Goal: Task Accomplishment & Management: Complete application form

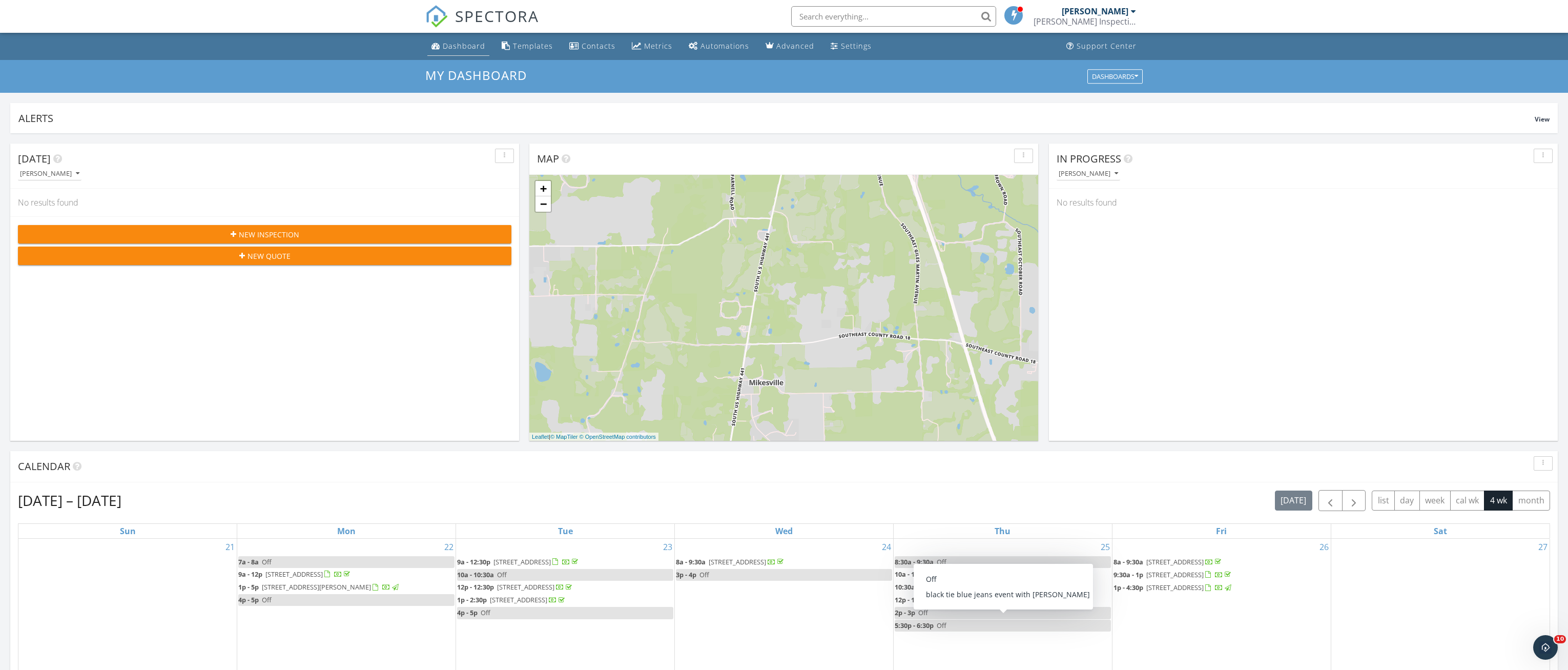
click at [454, 52] on link "Dashboard" at bounding box center [459, 46] width 62 height 19
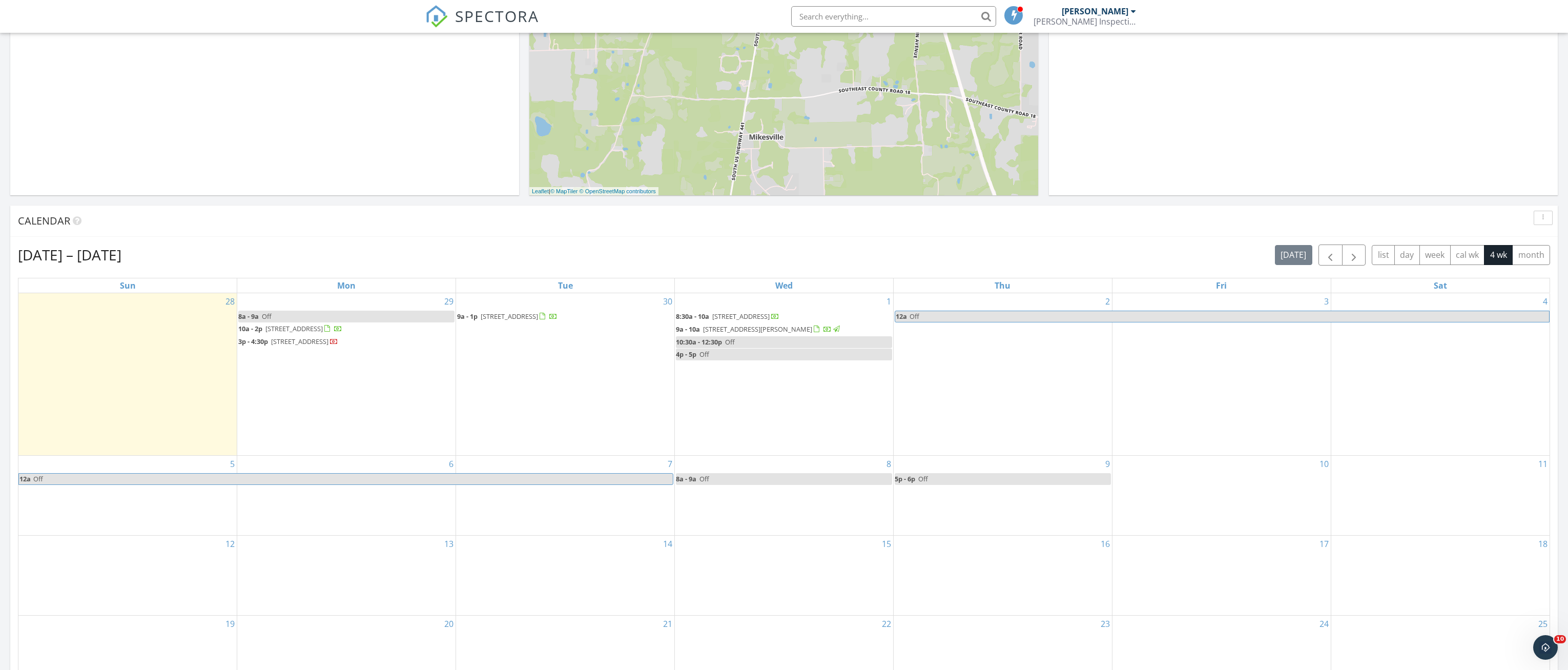
scroll to position [256, 0]
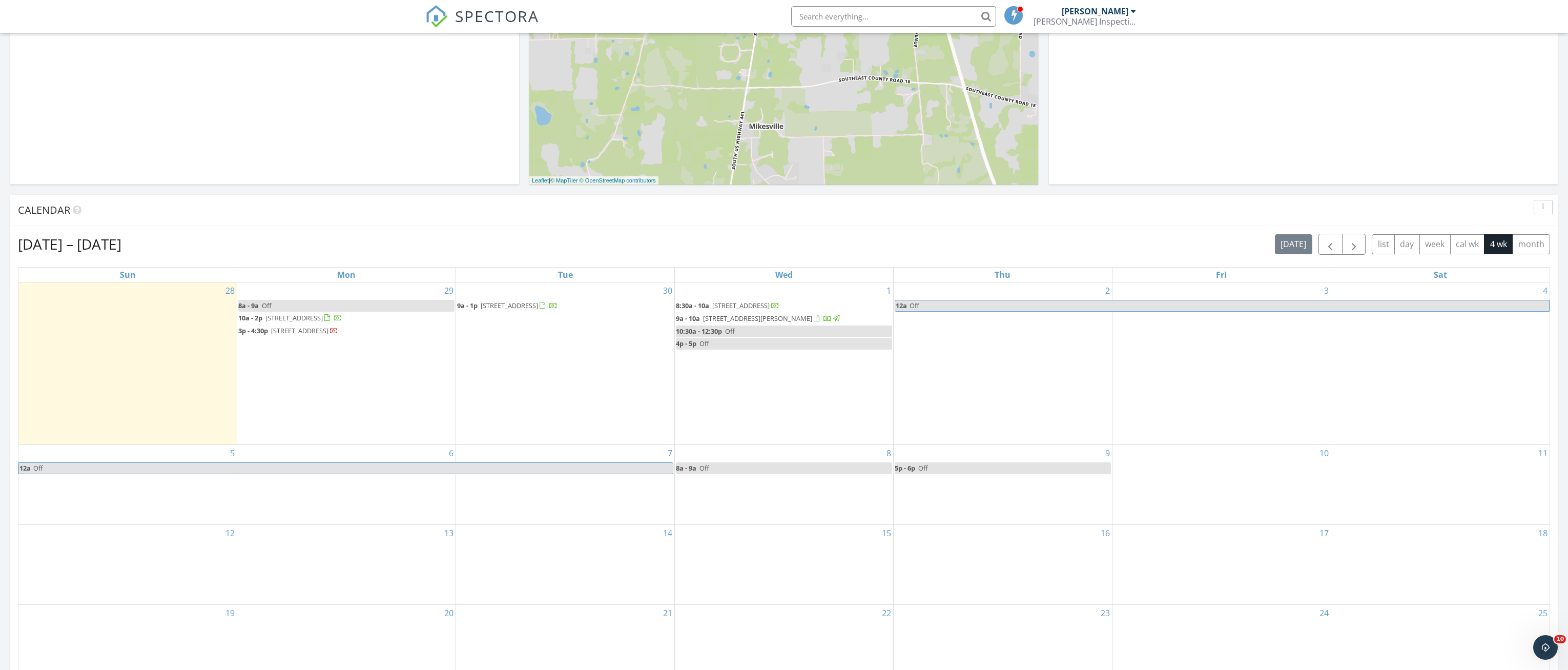
click at [732, 406] on div "1 8:30a - 10a 4430 SW 91st Dr, Gainesville 32608 9a - 10a 2601 SW Archer Rd Uni…" at bounding box center [784, 363] width 218 height 162
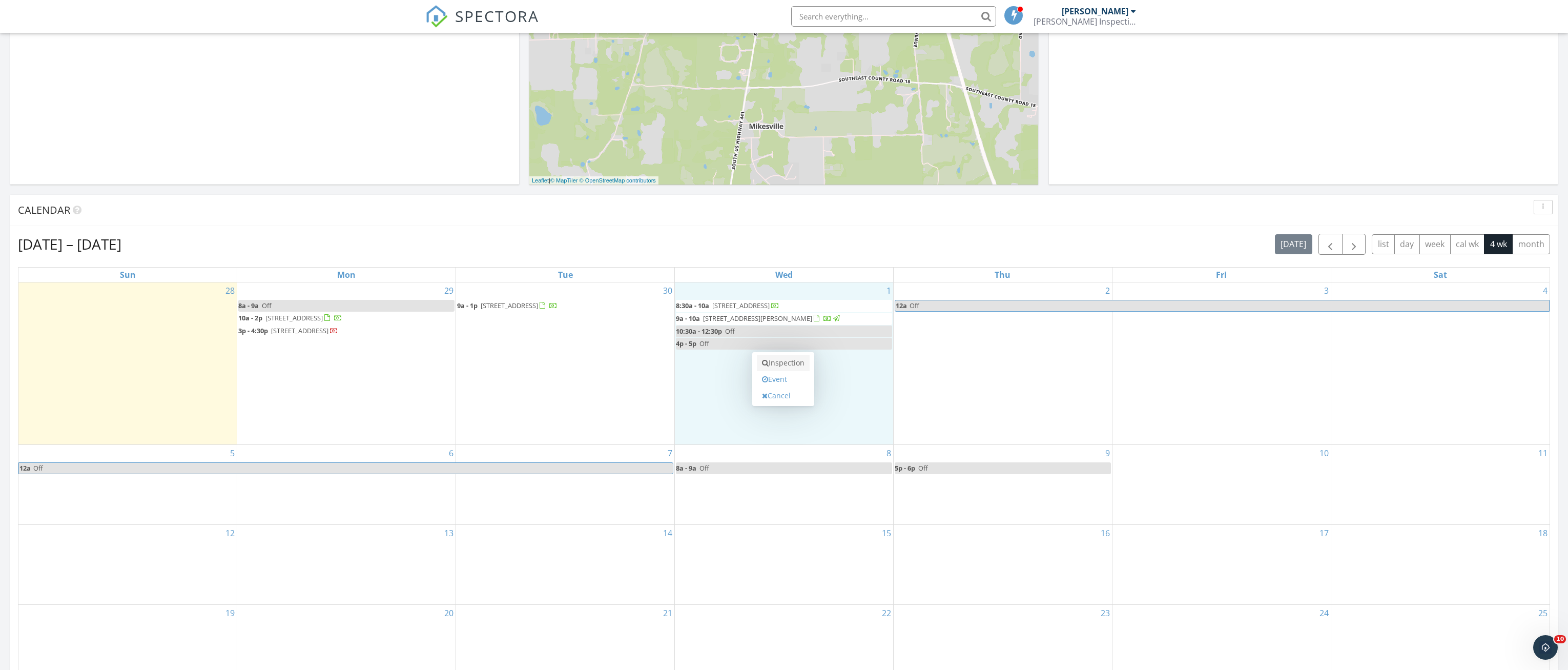
click at [781, 363] on link "Inspection" at bounding box center [783, 362] width 53 height 16
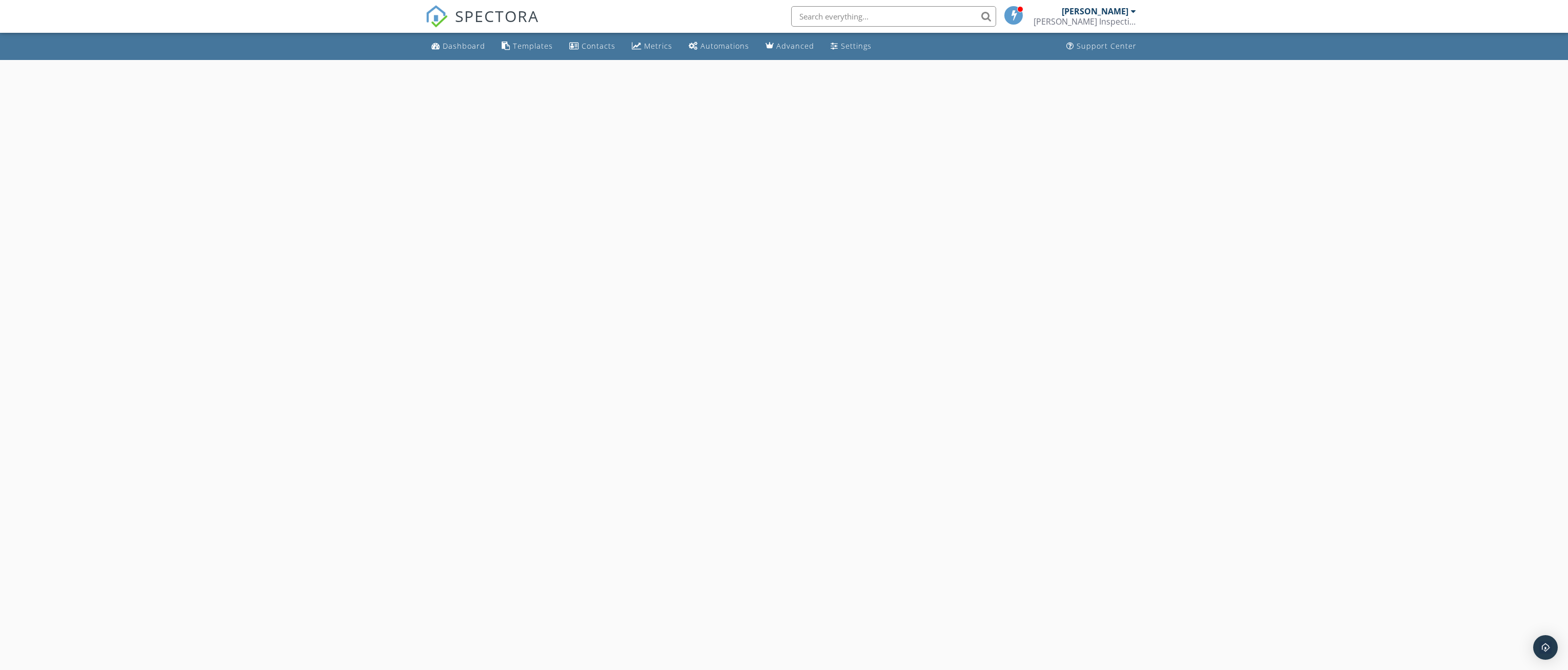
select select "9"
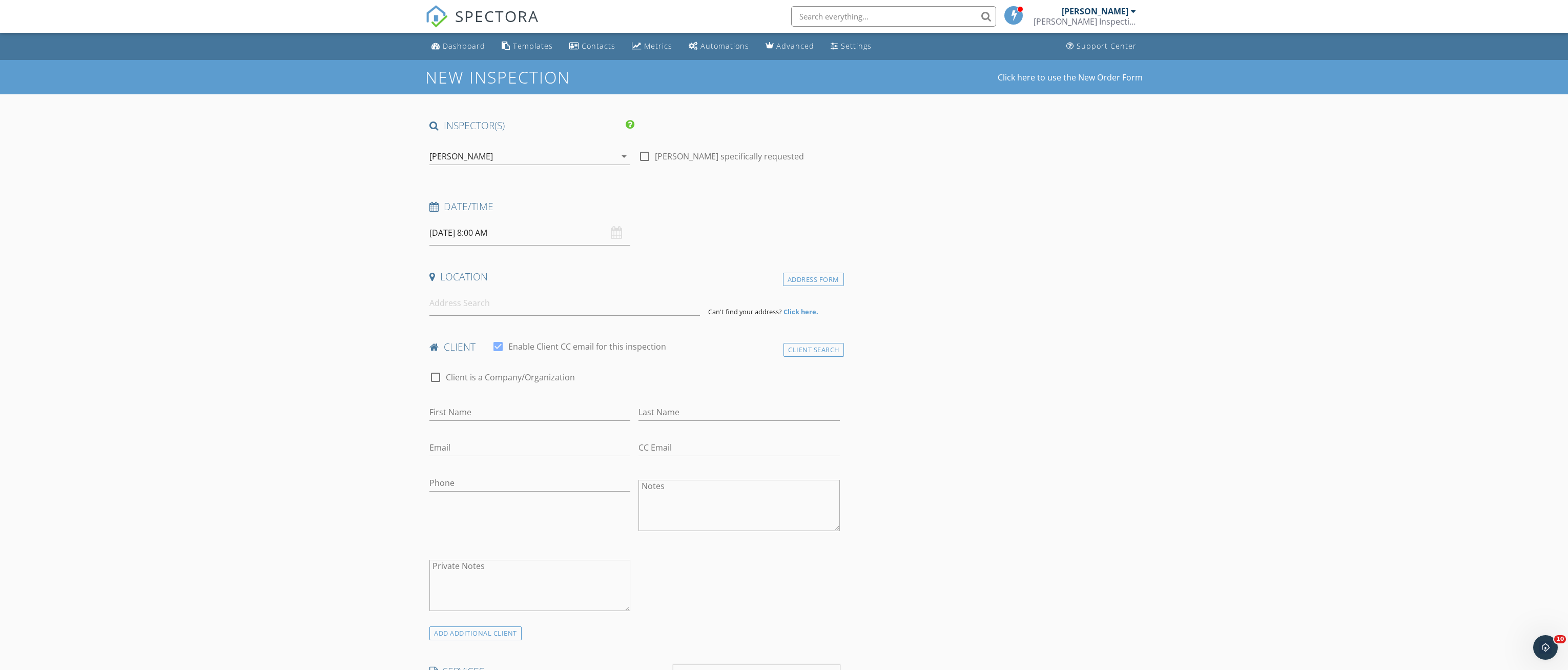
click at [553, 239] on input "10/01/2025 8:00 AM" at bounding box center [530, 233] width 201 height 25
type input "09"
type input "10/01/2025 9:00 AM"
click at [489, 399] on span at bounding box center [489, 403] width 7 height 11
type input "10"
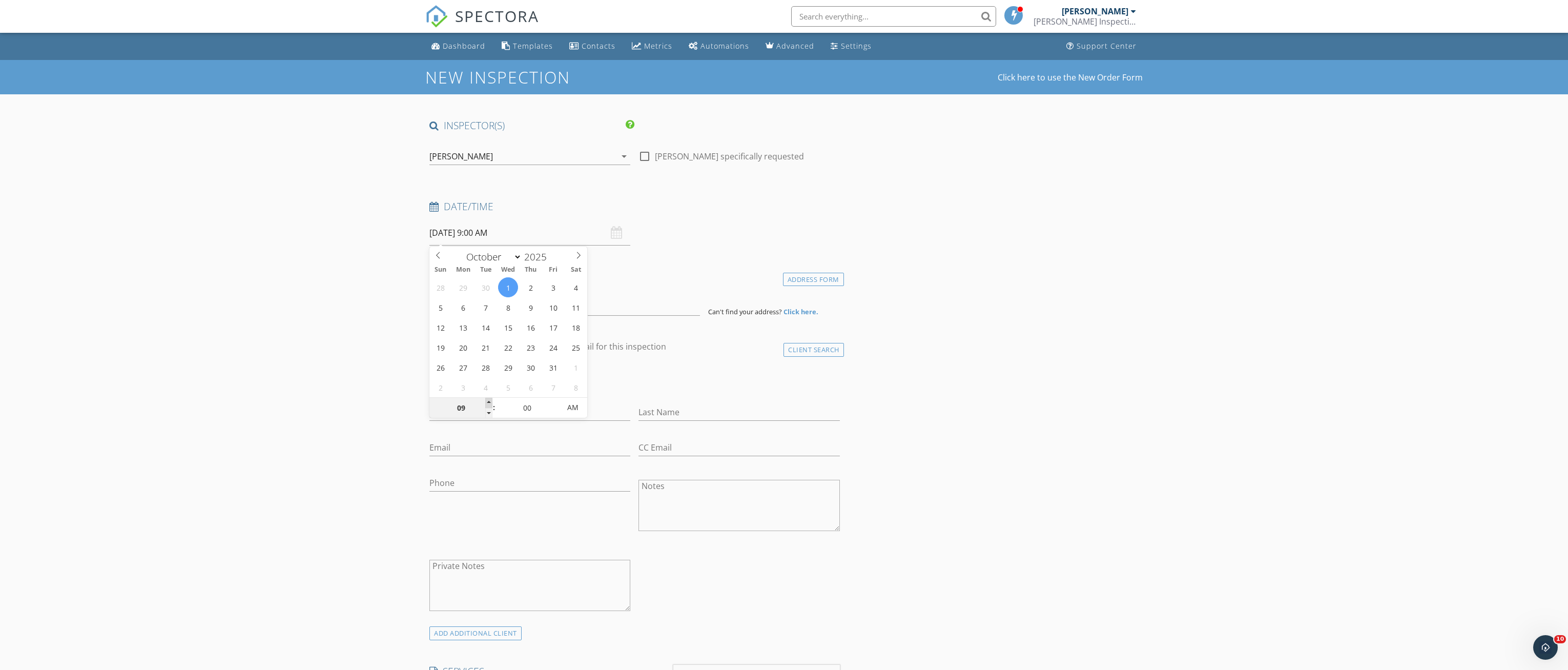
type input "10/01/2025 10:00 AM"
click at [489, 399] on span at bounding box center [489, 403] width 7 height 11
type input "11"
type input "10/01/2025 11:00 AM"
click at [489, 399] on span at bounding box center [489, 403] width 7 height 11
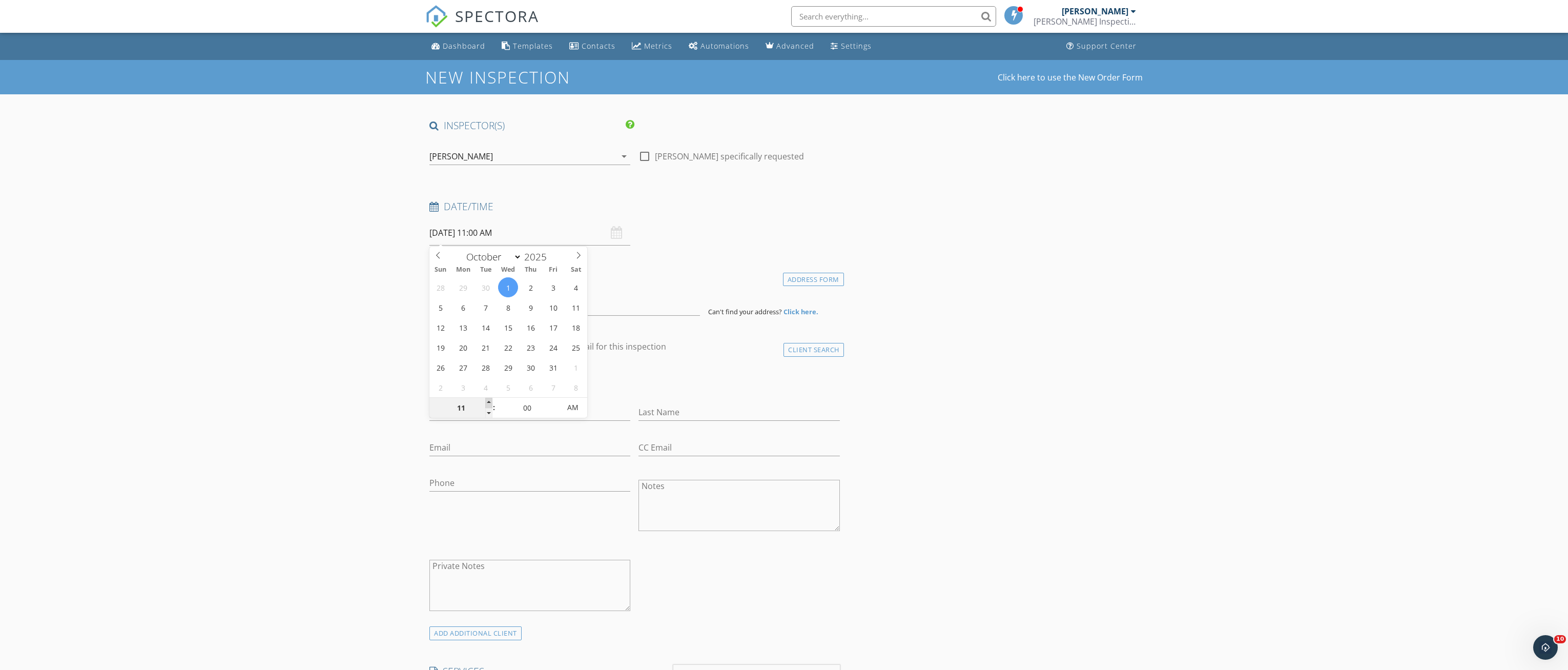
type input "12"
type input "10/01/2025 12:00 PM"
click at [489, 399] on span at bounding box center [489, 403] width 7 height 11
type input "01"
type input "10/01/2025 1:00 PM"
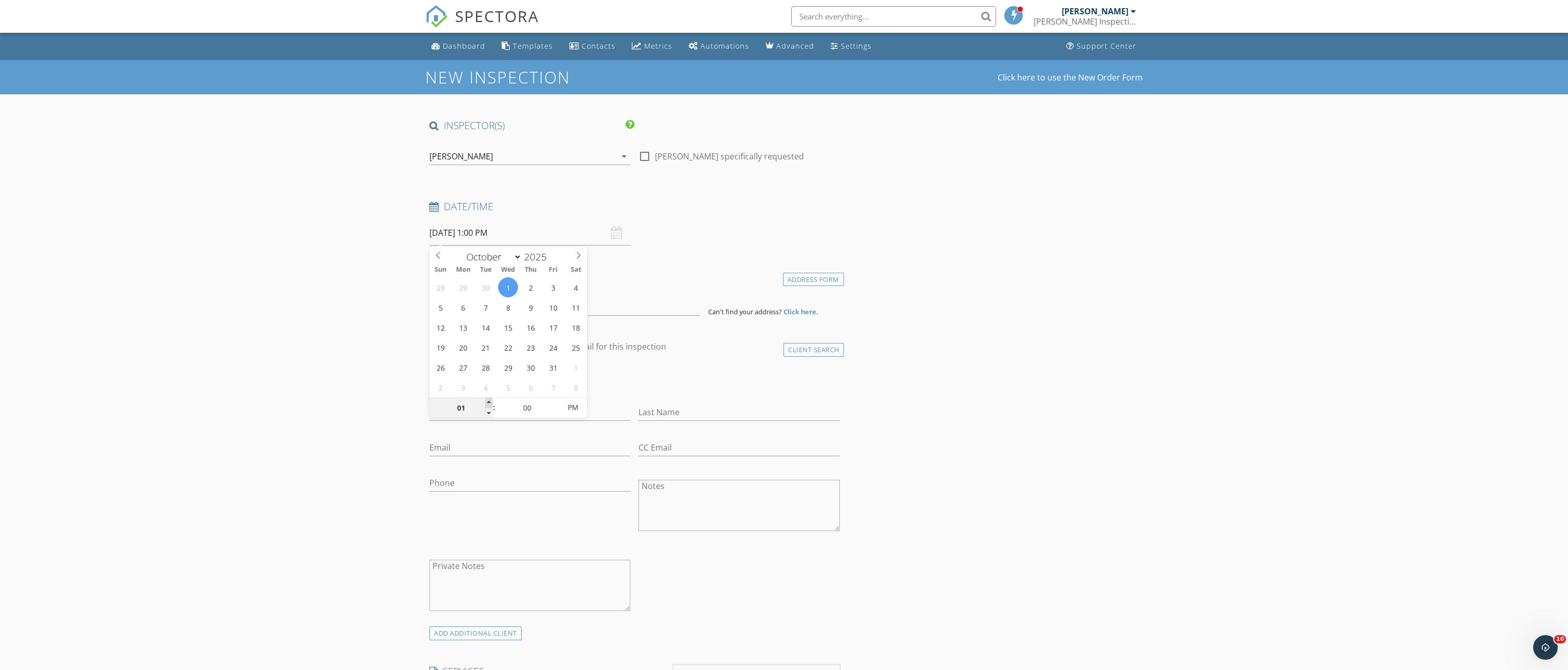
click at [489, 399] on span at bounding box center [489, 403] width 7 height 11
click at [466, 302] on input at bounding box center [565, 303] width 270 height 25
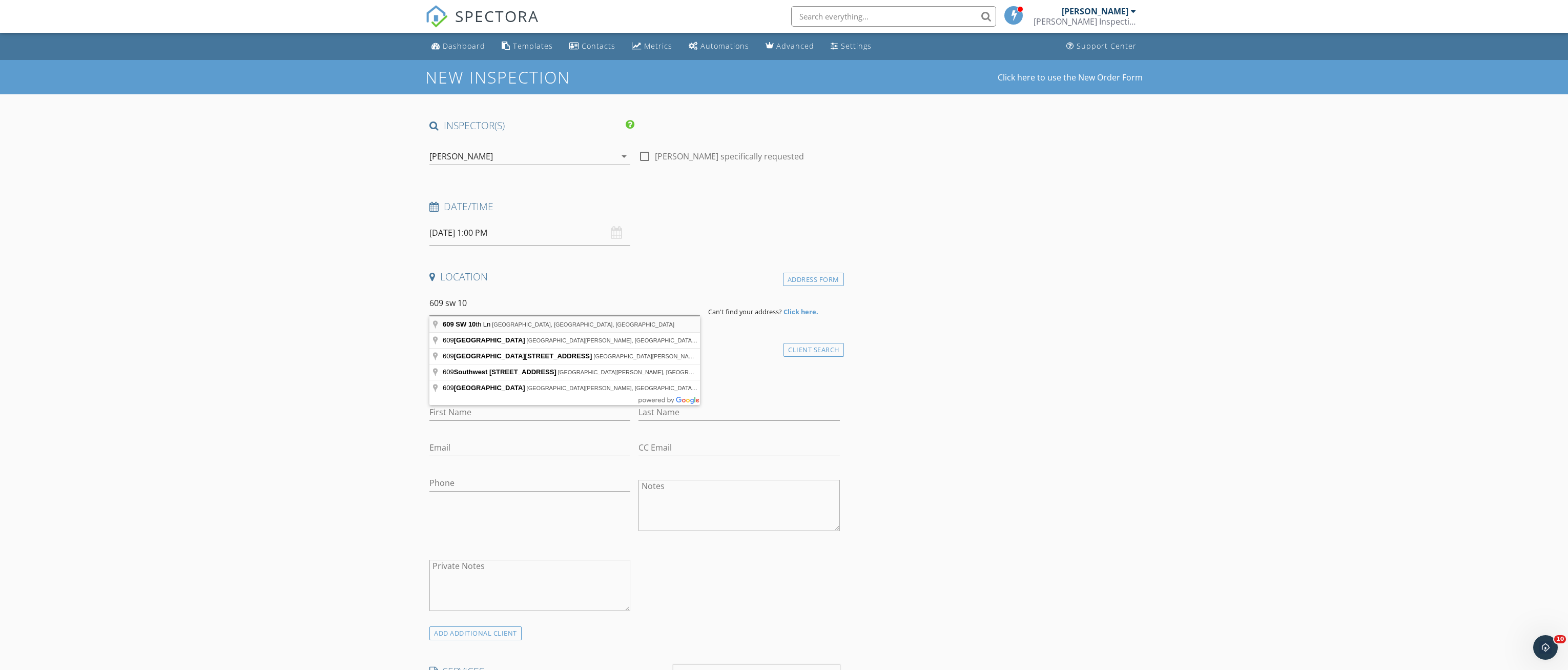
type input "609 SW 10th Ln, Gainesville, FL, USA"
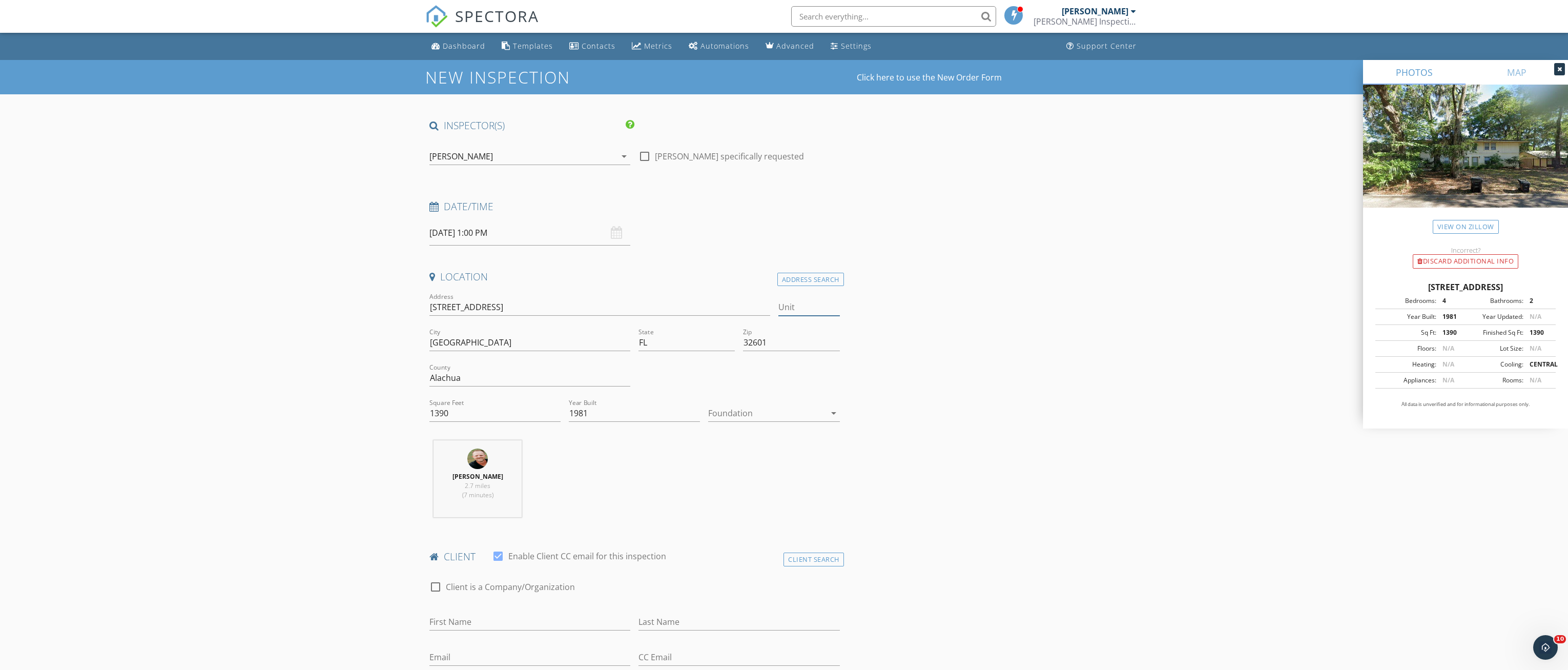
click at [798, 305] on input "Unit" at bounding box center [809, 307] width 62 height 17
type input "#2"
click at [606, 415] on input "Year Built" at bounding box center [634, 413] width 131 height 17
type input "1981"
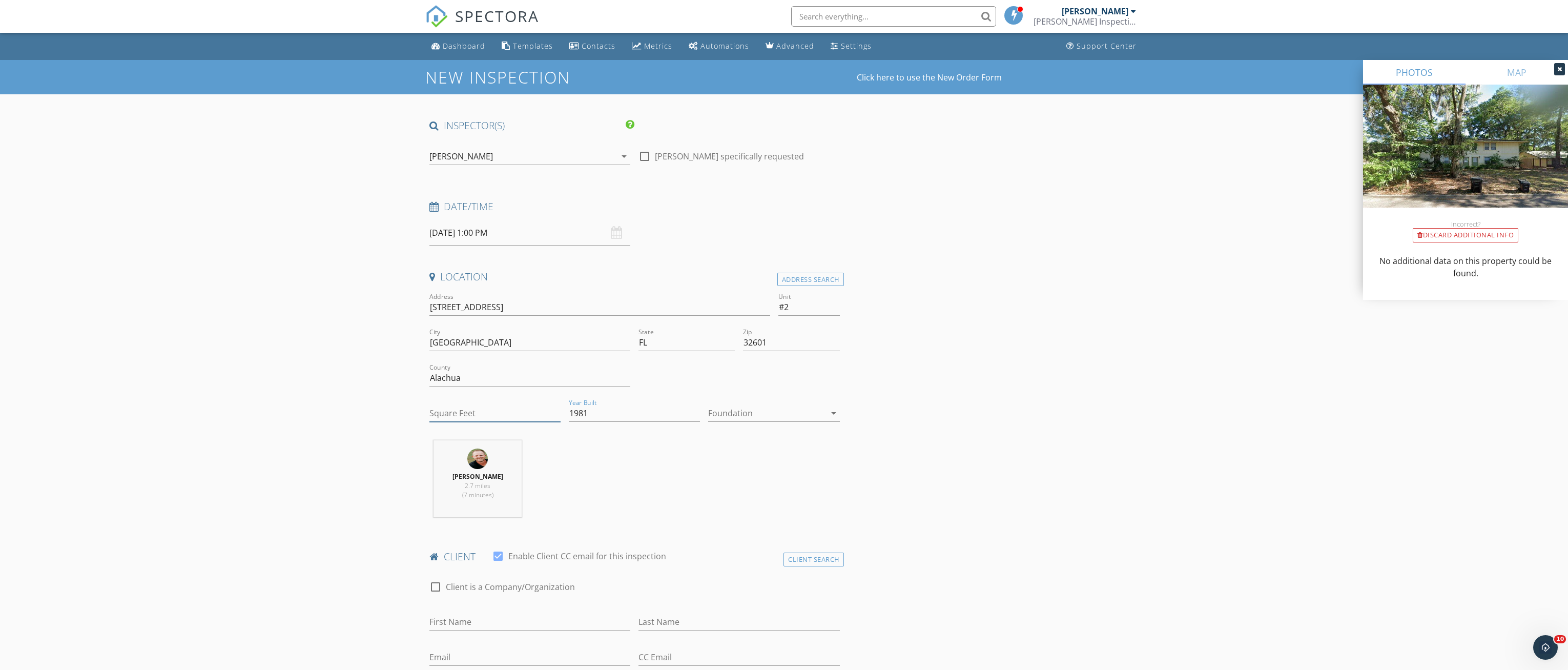
click at [467, 410] on input "Square Feet" at bounding box center [495, 413] width 131 height 17
type input "1112"
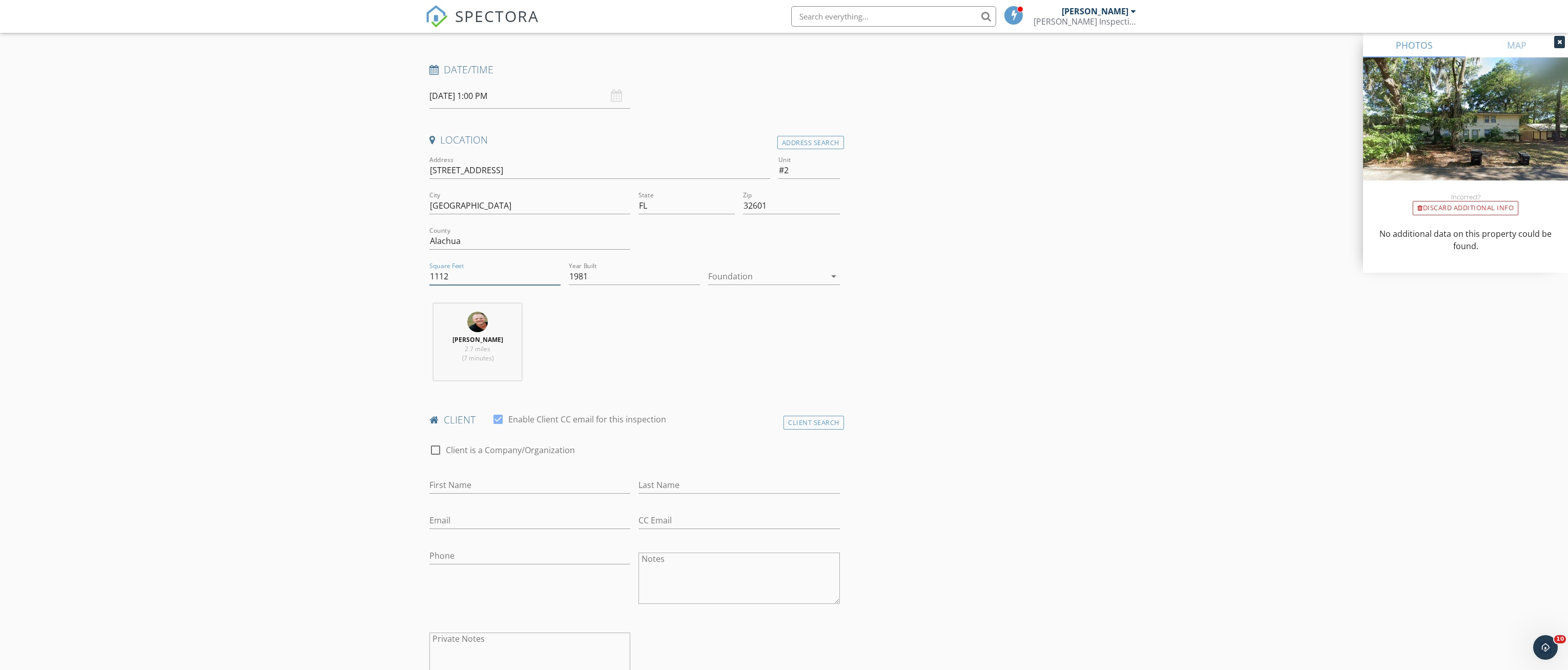
scroll to position [256, 0]
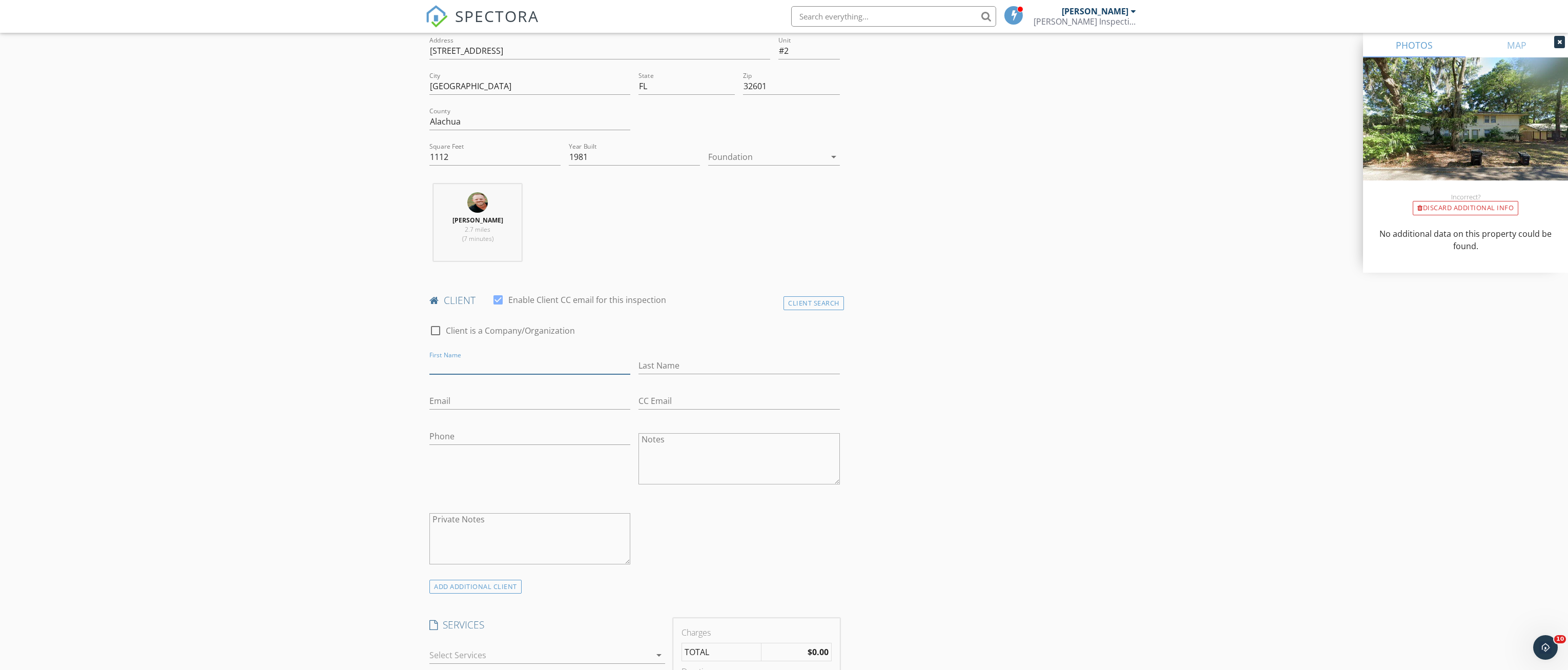
click at [447, 361] on input "First Name" at bounding box center [530, 366] width 201 height 17
type input "Jeff"
click at [665, 372] on input "Last Name" at bounding box center [739, 366] width 201 height 17
type input "Bailey"
click at [436, 401] on input "Email" at bounding box center [530, 401] width 201 height 17
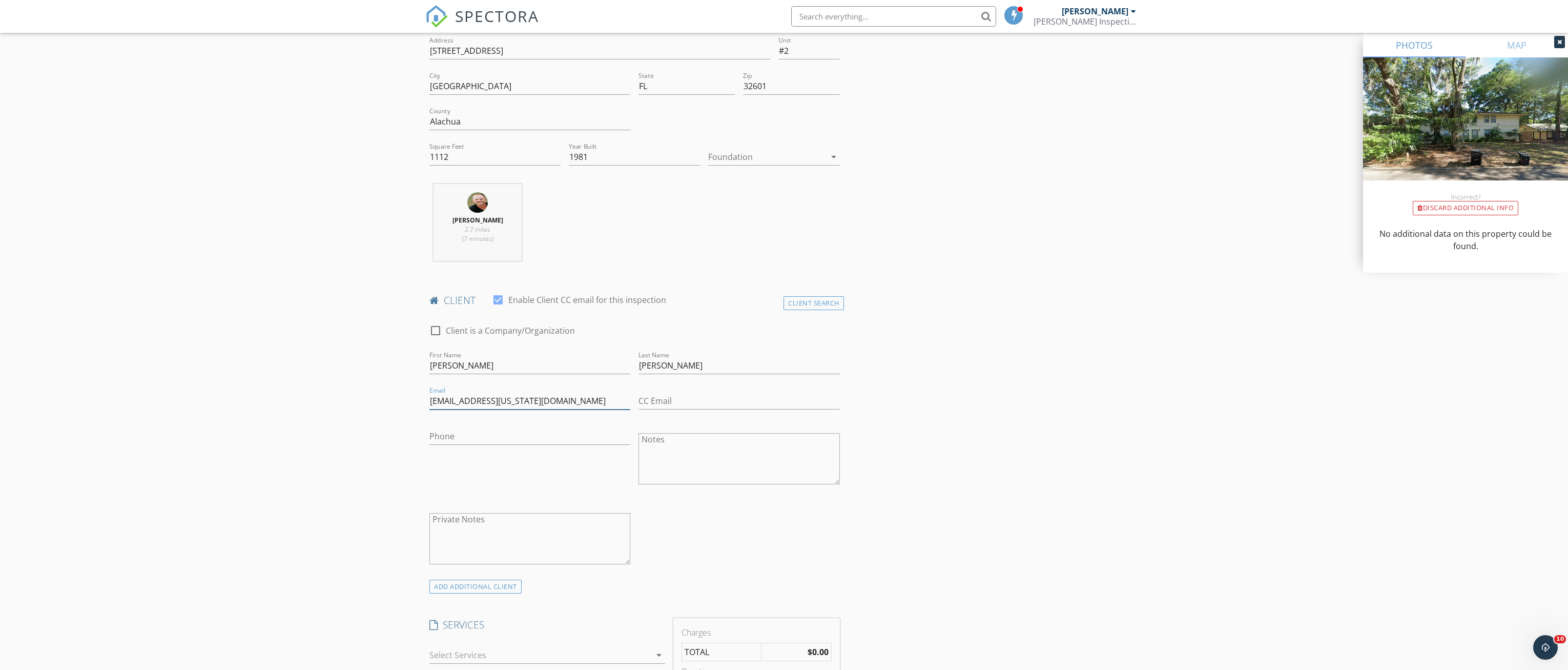
type input "send2jdbailey.hawaii@gmail.com"
click at [468, 436] on input "Phone" at bounding box center [530, 436] width 201 height 17
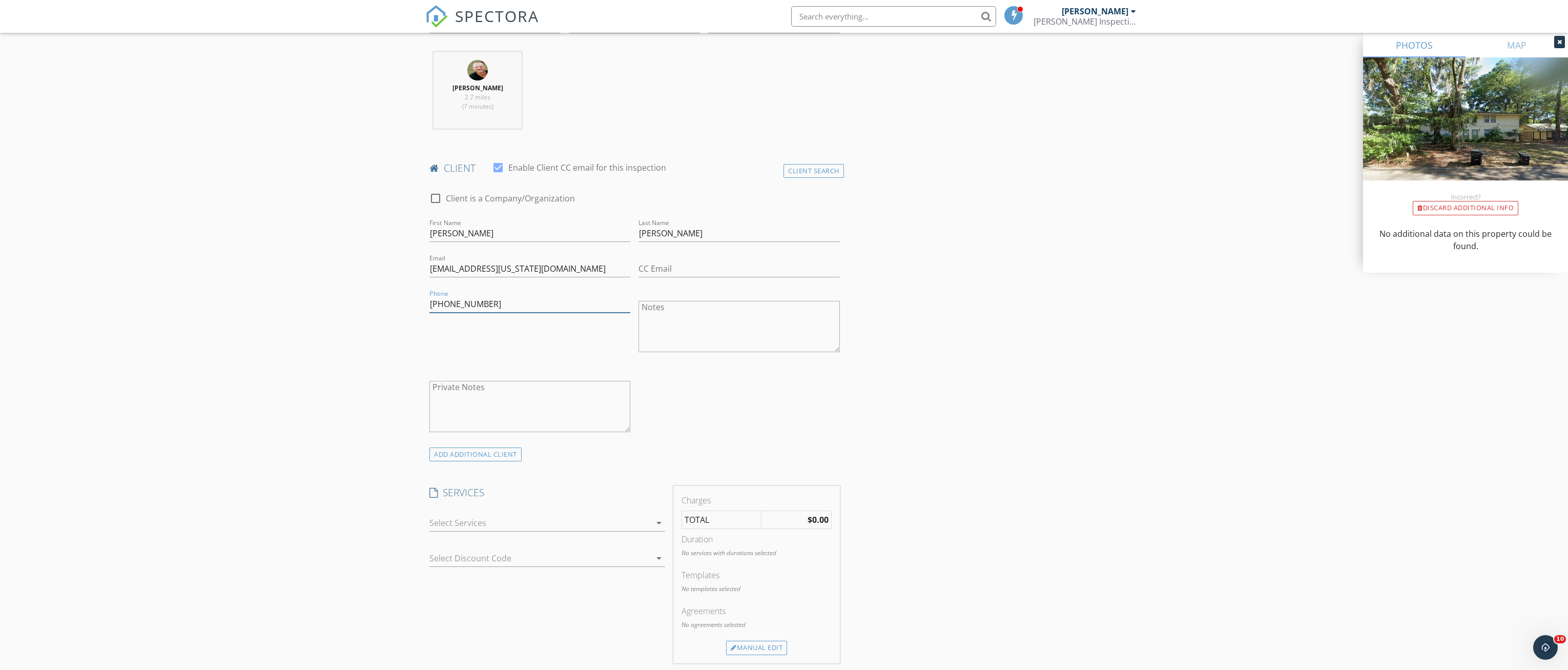
scroll to position [461, 0]
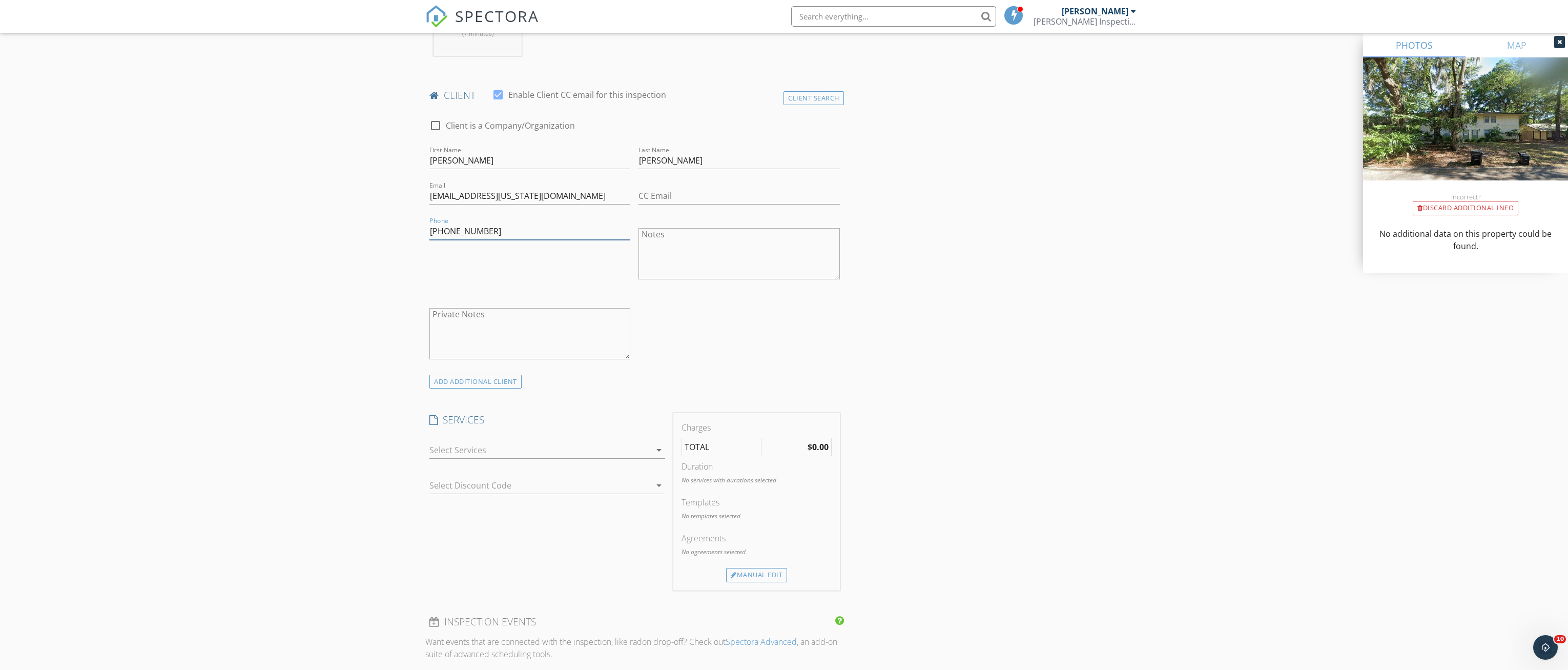
type input "808-699-7658"
click at [658, 447] on icon "arrow_drop_down" at bounding box center [658, 450] width 13 height 13
click at [550, 453] on div "4-Point Inspection" at bounding box center [559, 454] width 54 height 8
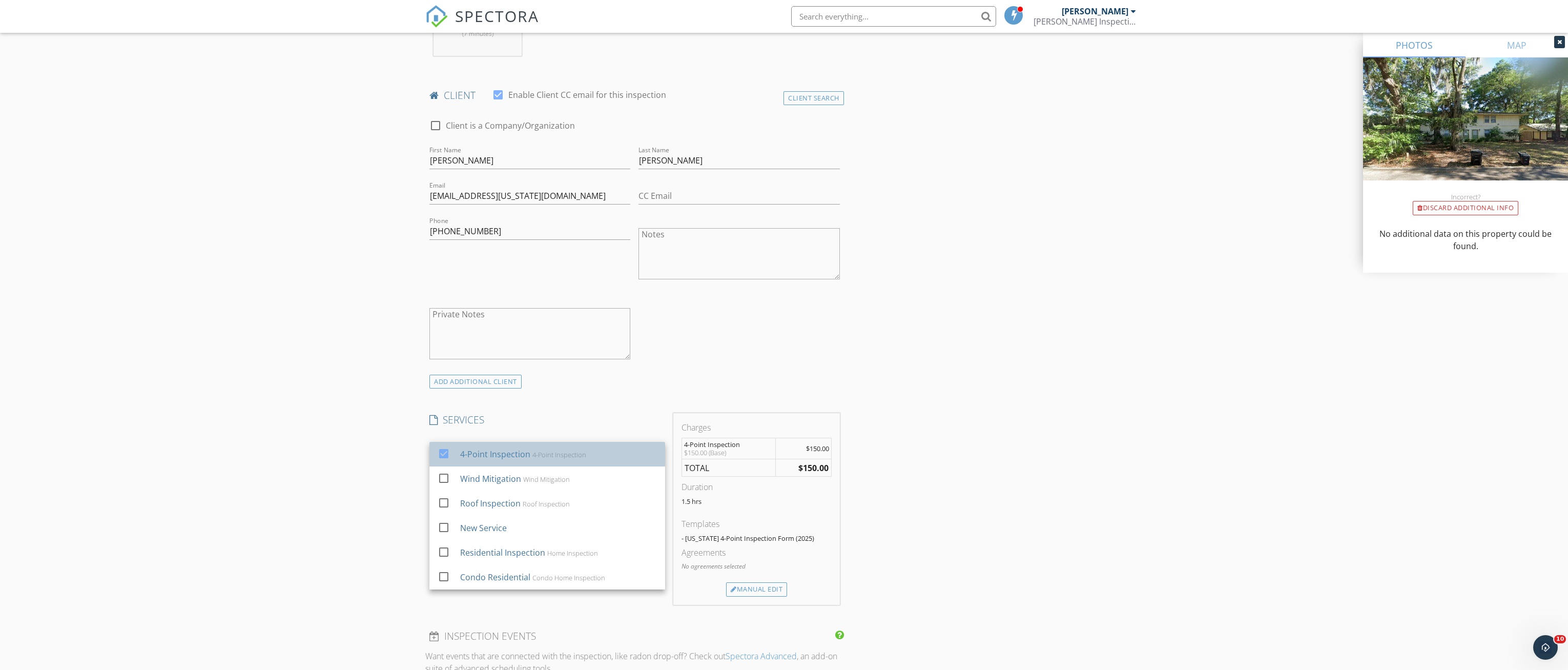
click at [550, 453] on div "4-Point Inspection" at bounding box center [559, 454] width 54 height 8
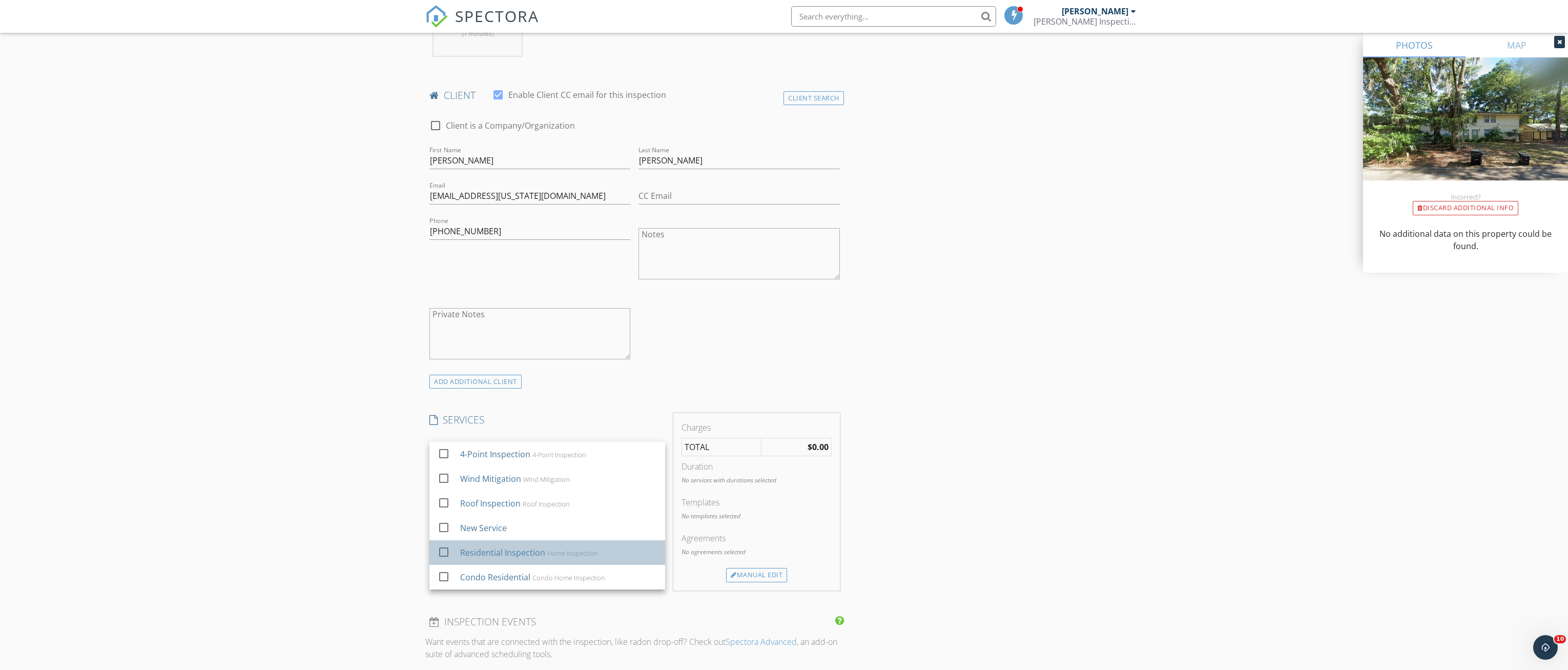
click at [521, 548] on div "Residential Inspection" at bounding box center [503, 552] width 85 height 13
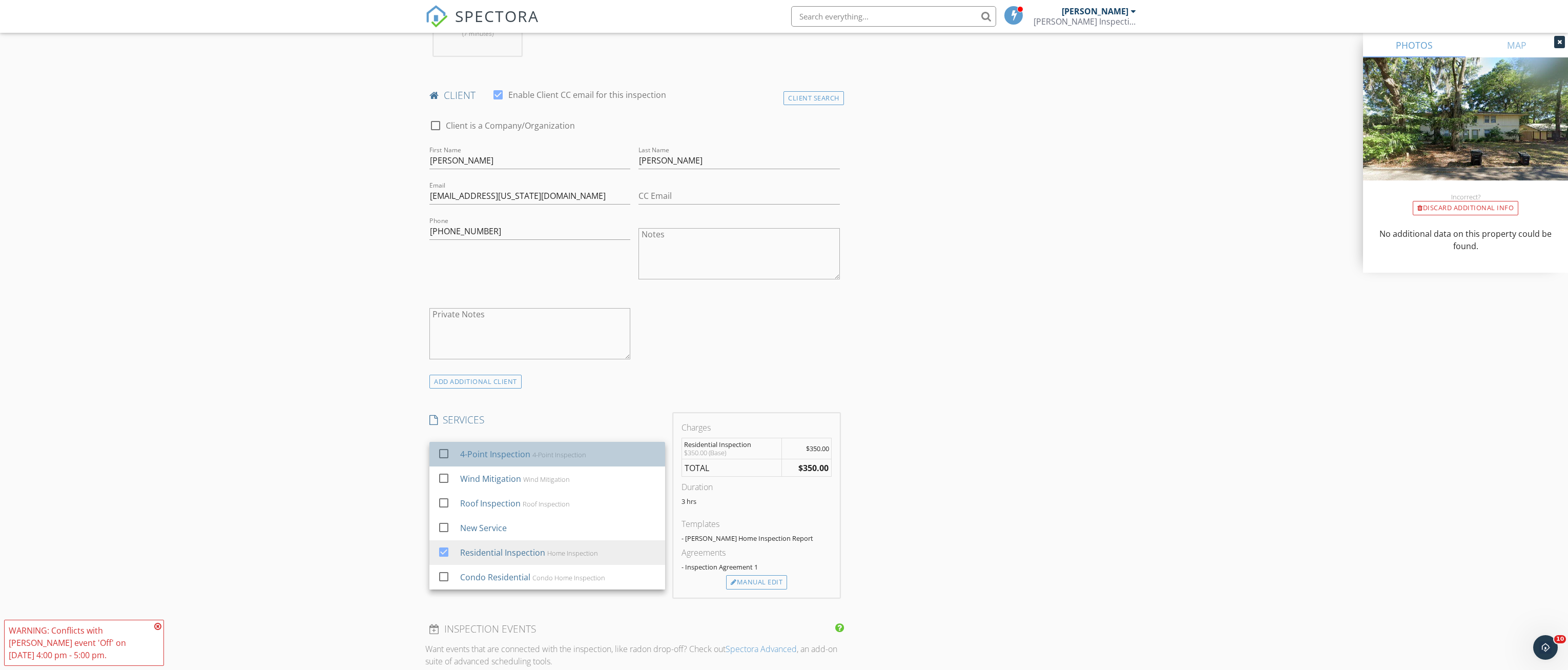
click at [519, 456] on div "4-Point Inspection" at bounding box center [495, 454] width 70 height 13
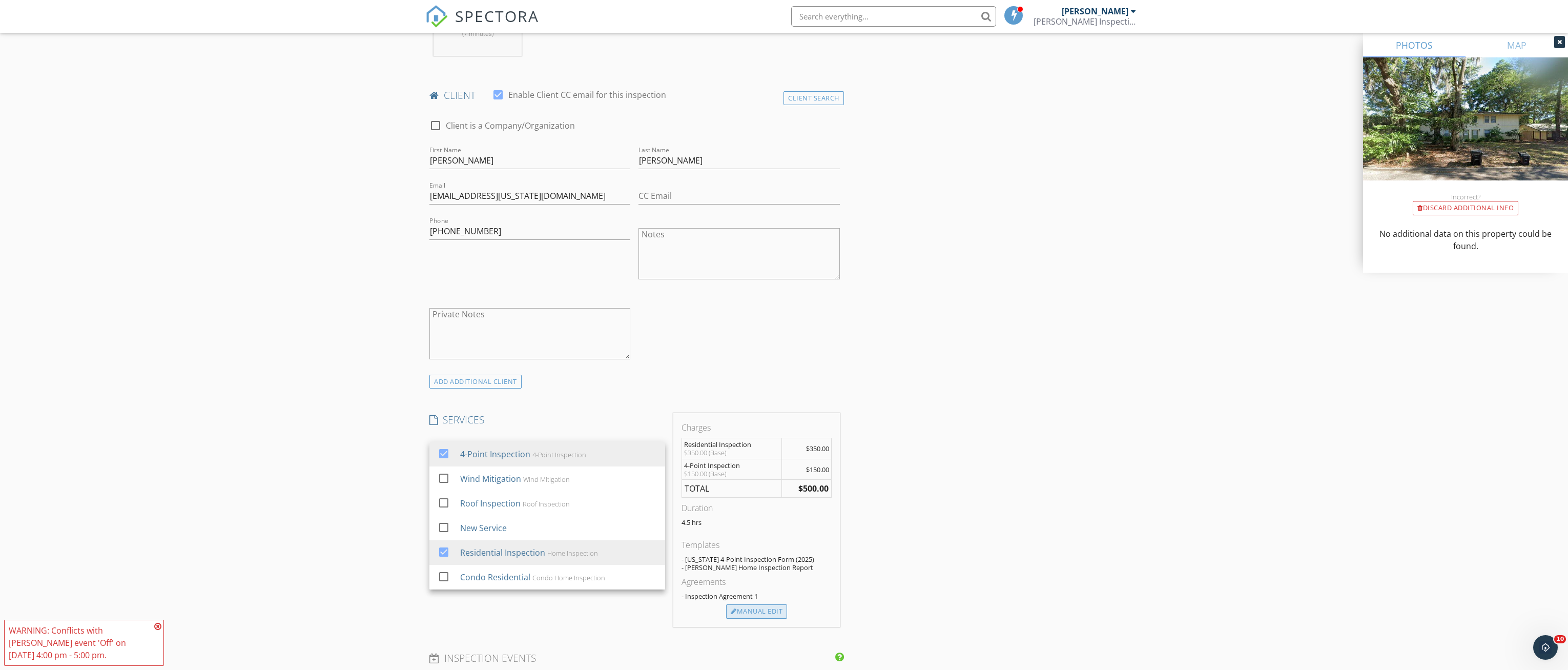
click at [763, 608] on div "Manual Edit" at bounding box center [756, 611] width 61 height 14
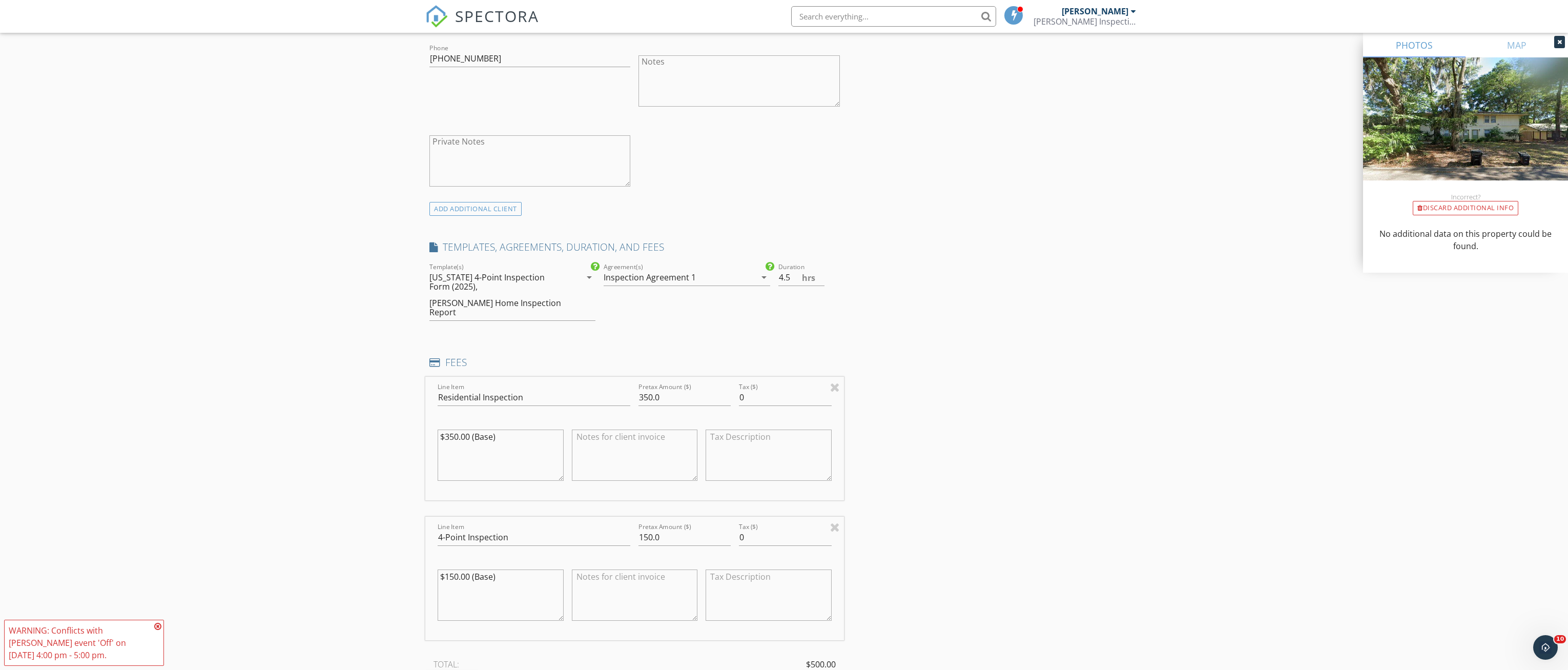
scroll to position [666, 0]
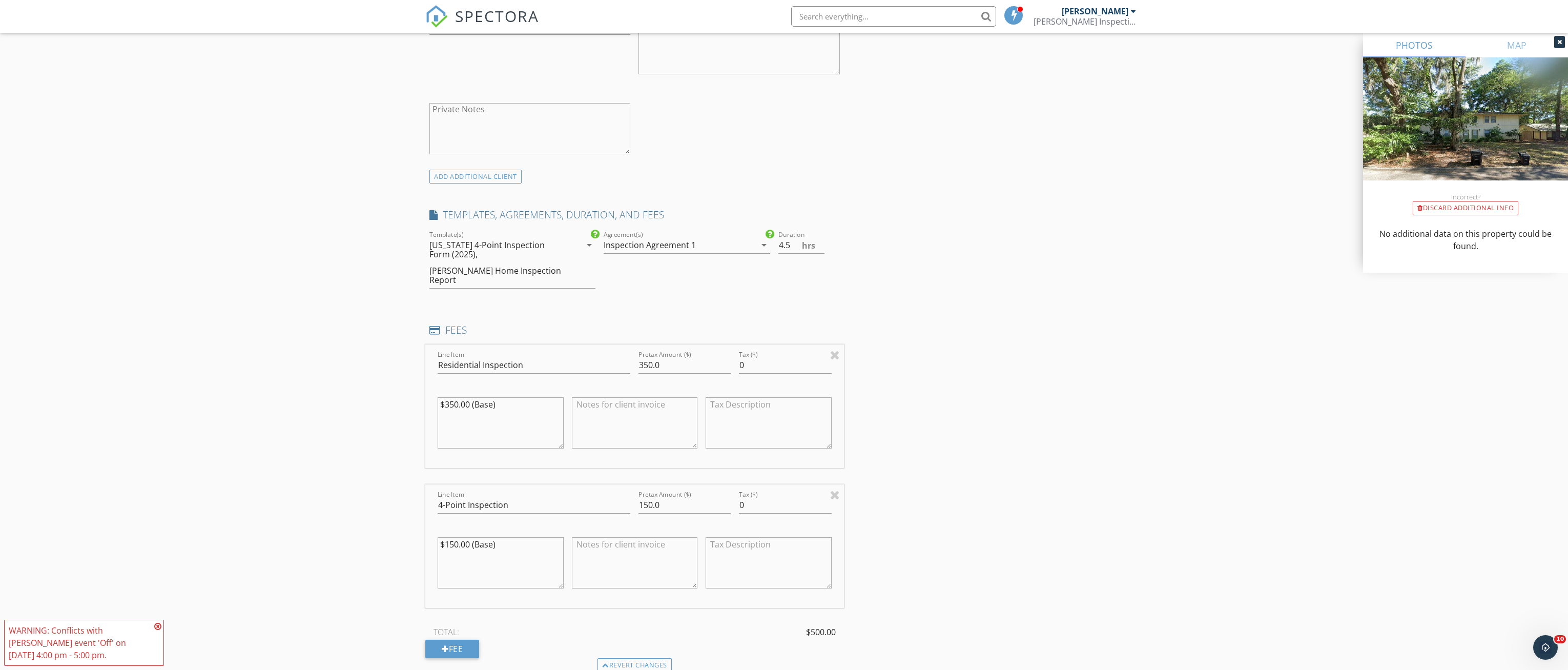
drag, startPoint x: 501, startPoint y: 396, endPoint x: 289, endPoint y: 381, distance: 212.5
click at [290, 381] on div "New Inspection Click here to use the New Order Form INSPECTOR(S) check_box Cody…" at bounding box center [784, 418] width 1568 height 2050
drag, startPoint x: 664, startPoint y: 354, endPoint x: 558, endPoint y: 346, distance: 106.3
click at [558, 346] on div "Line Item Residential Inspection Pretax Amount ($) 350.0 Tax ($) 0" at bounding box center [634, 406] width 419 height 124
type input "375.00"
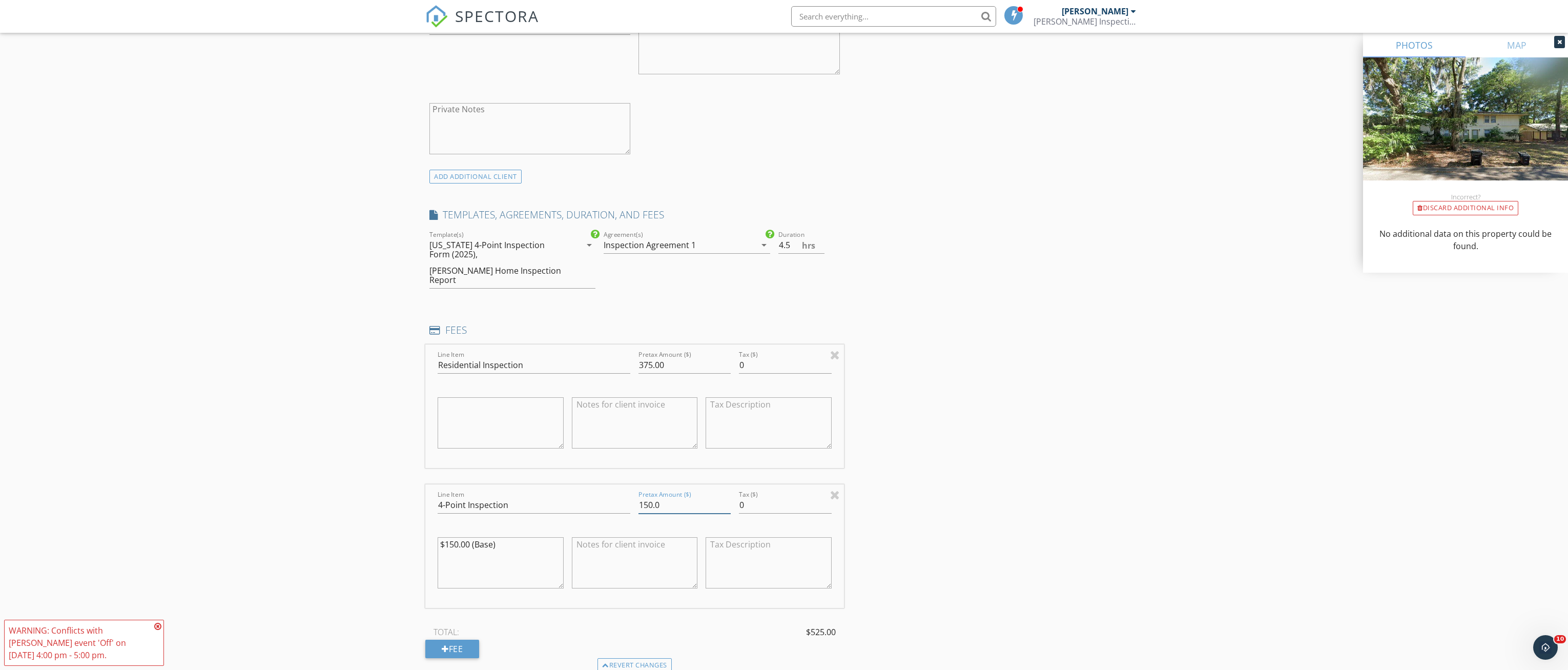
drag, startPoint x: 667, startPoint y: 496, endPoint x: 486, endPoint y: 473, distance: 182.5
click at [487, 474] on div "Line Item Residential Inspection Pretax Amount ($) 375.00 Tax ($) 0 Line Item 4…" at bounding box center [634, 501] width 419 height 314
type input "75.00"
click at [519, 499] on input "4-Point Inspection" at bounding box center [534, 505] width 193 height 17
type input "4-Point Inspection for Insurance"
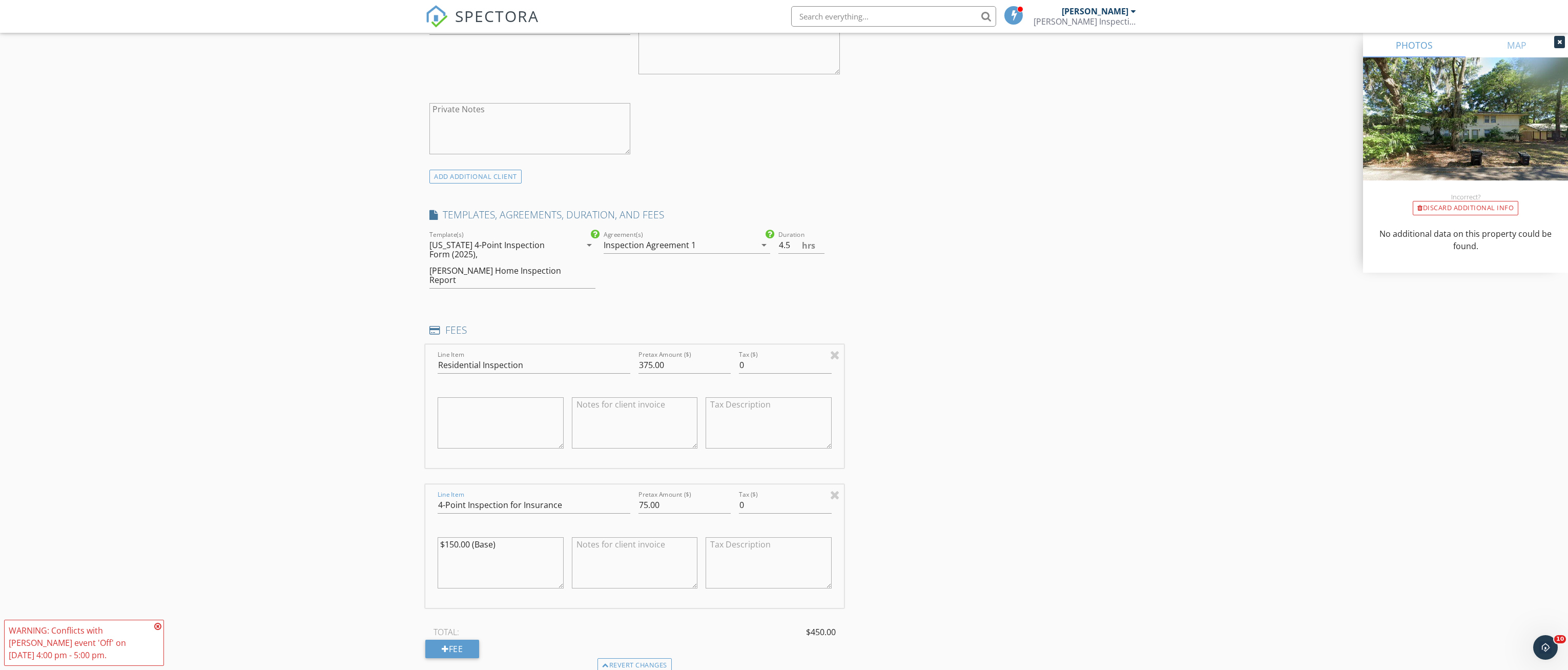
click at [458, 563] on textarea "$150.00 (Base)" at bounding box center [500, 562] width 126 height 51
type textarea "$150.00 (Base) $75.00 w/ Inspection"
click at [824, 248] on input "4" at bounding box center [801, 245] width 46 height 17
click at [823, 248] on input "3.5" at bounding box center [801, 245] width 46 height 17
click at [823, 248] on input "3" at bounding box center [801, 245] width 46 height 17
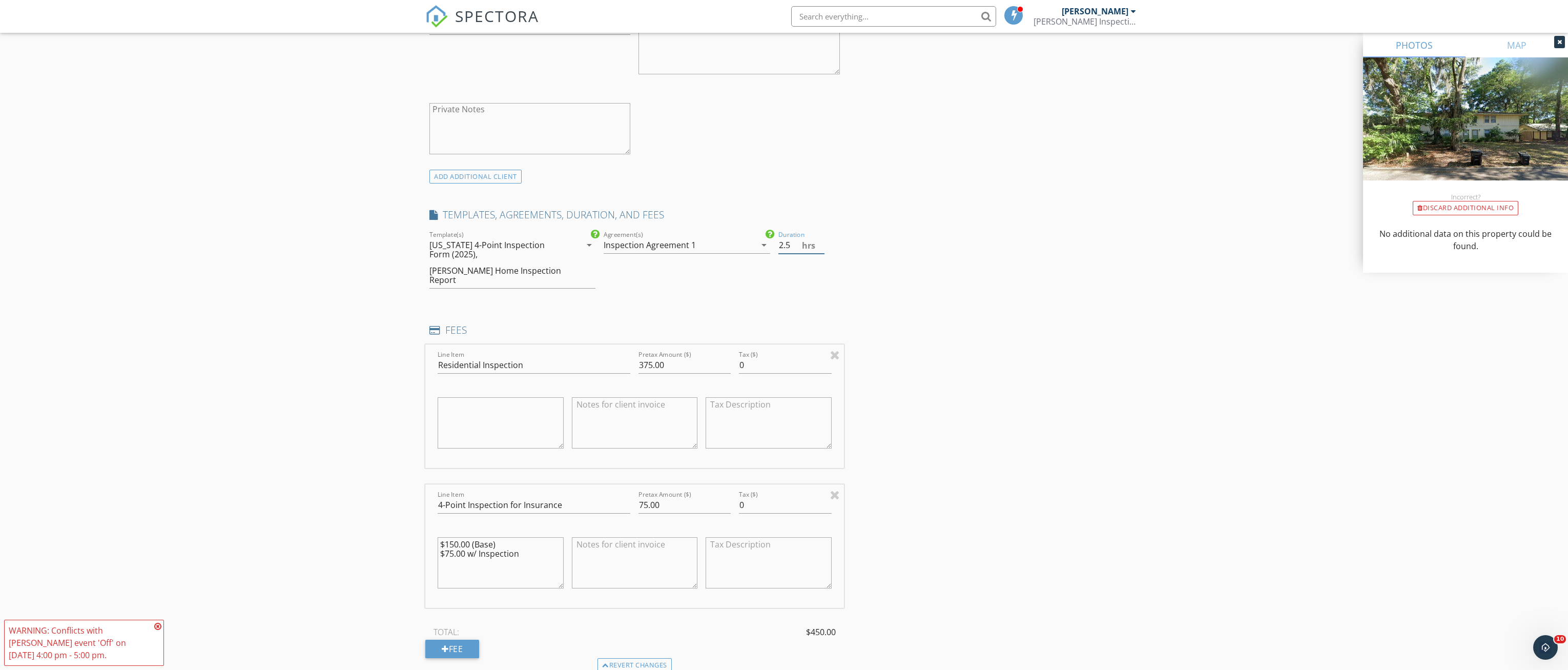
click at [823, 248] on input "2.5" at bounding box center [801, 245] width 46 height 17
type input "3"
click at [821, 243] on input "3" at bounding box center [801, 245] width 46 height 17
click at [864, 228] on div "INSPECTOR(S) check_box Cody Garber PRIMARY Cody Garber arrow_drop_down check_bo…" at bounding box center [783, 435] width 717 height 1967
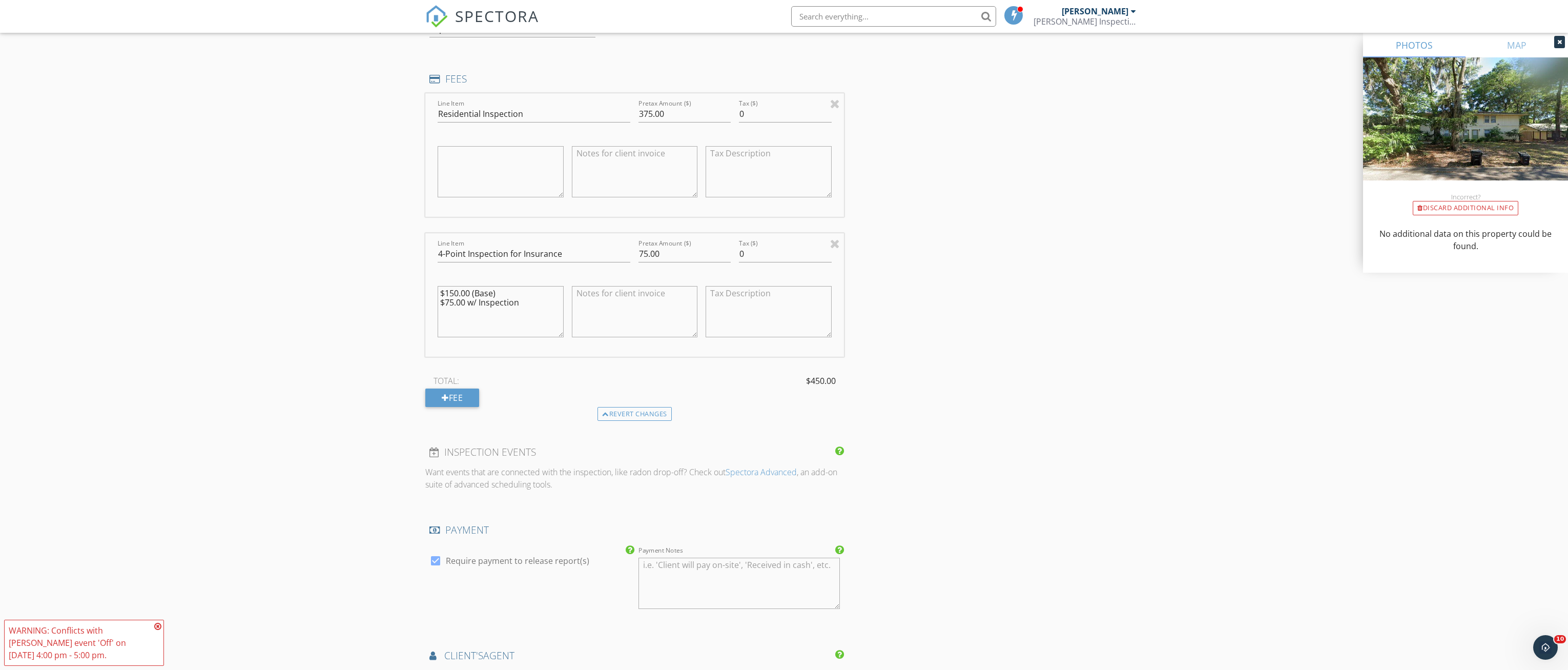
scroll to position [1024, 0]
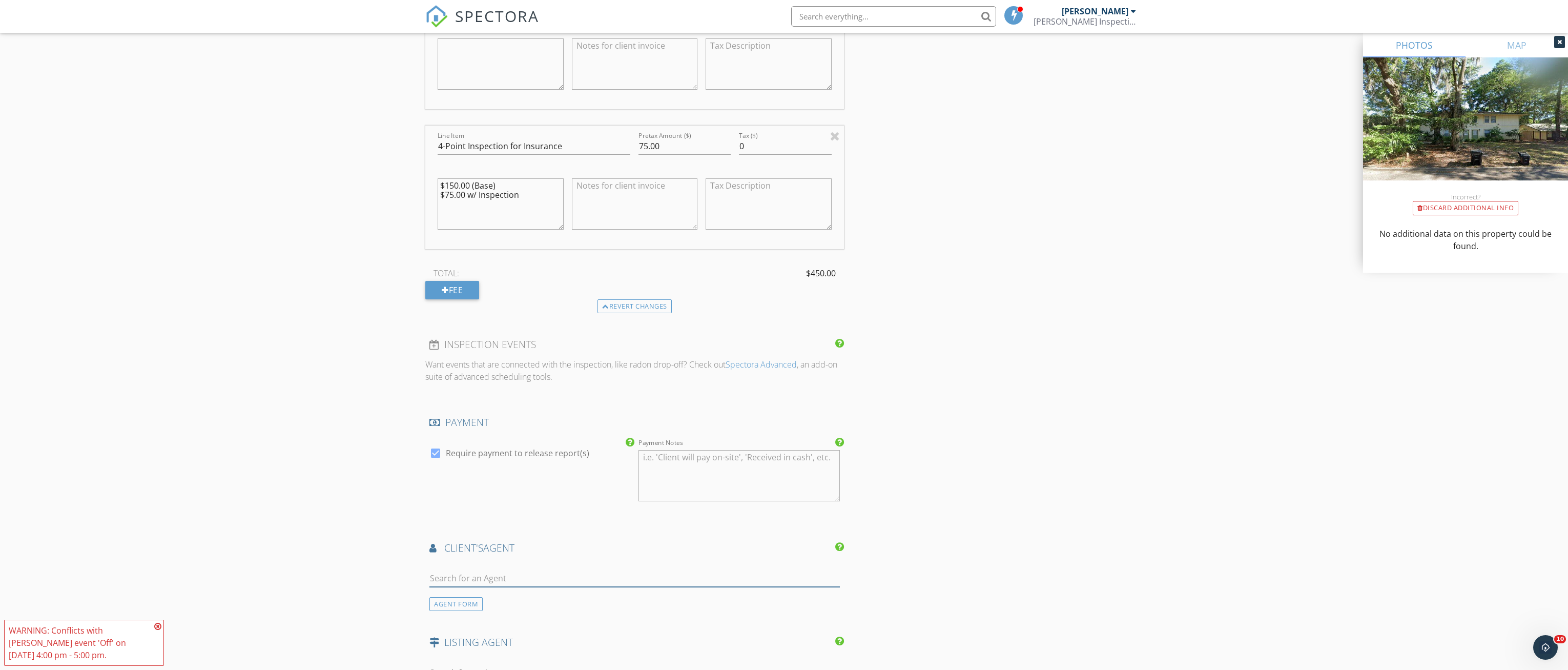
click at [472, 570] on input "text" at bounding box center [634, 578] width 410 height 17
type input "susan"
click at [503, 602] on div "Coldwell Banker M.M. Parrish" at bounding box center [508, 606] width 98 height 8
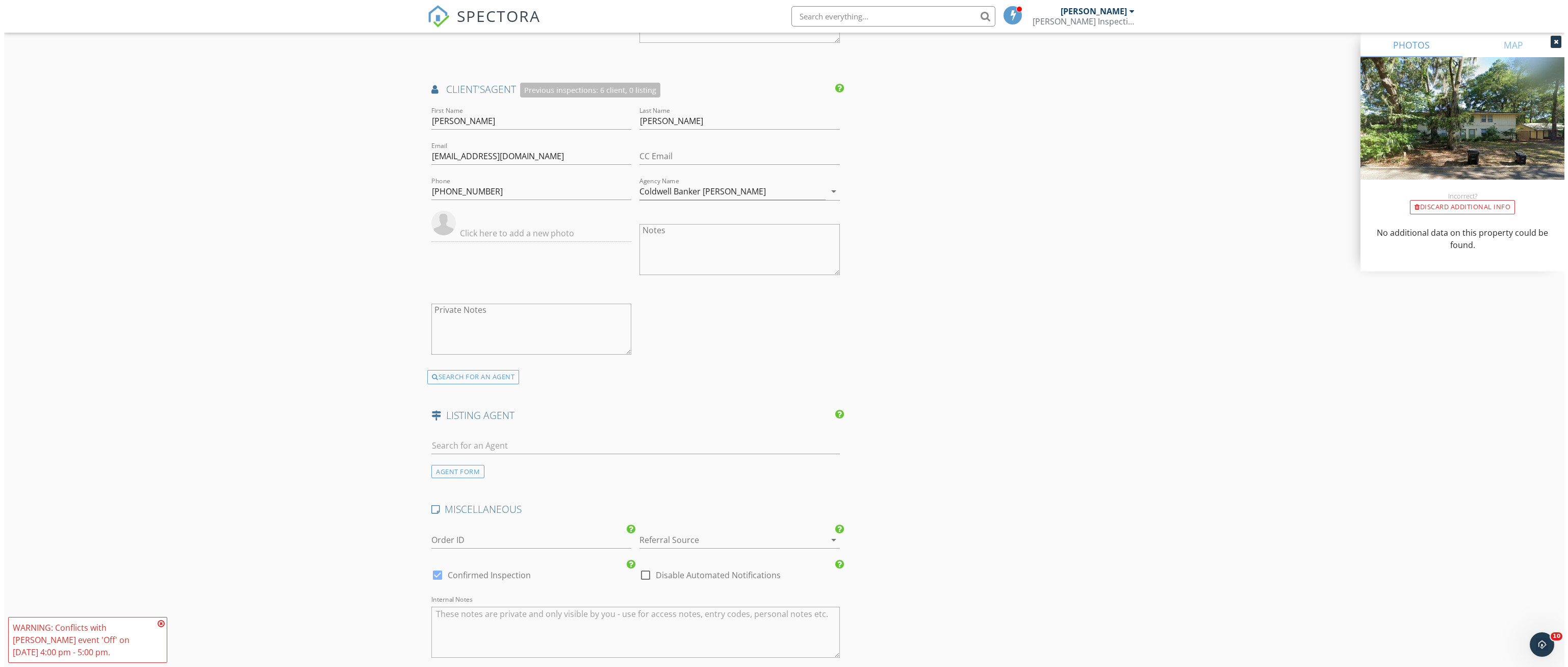
scroll to position [1657, 0]
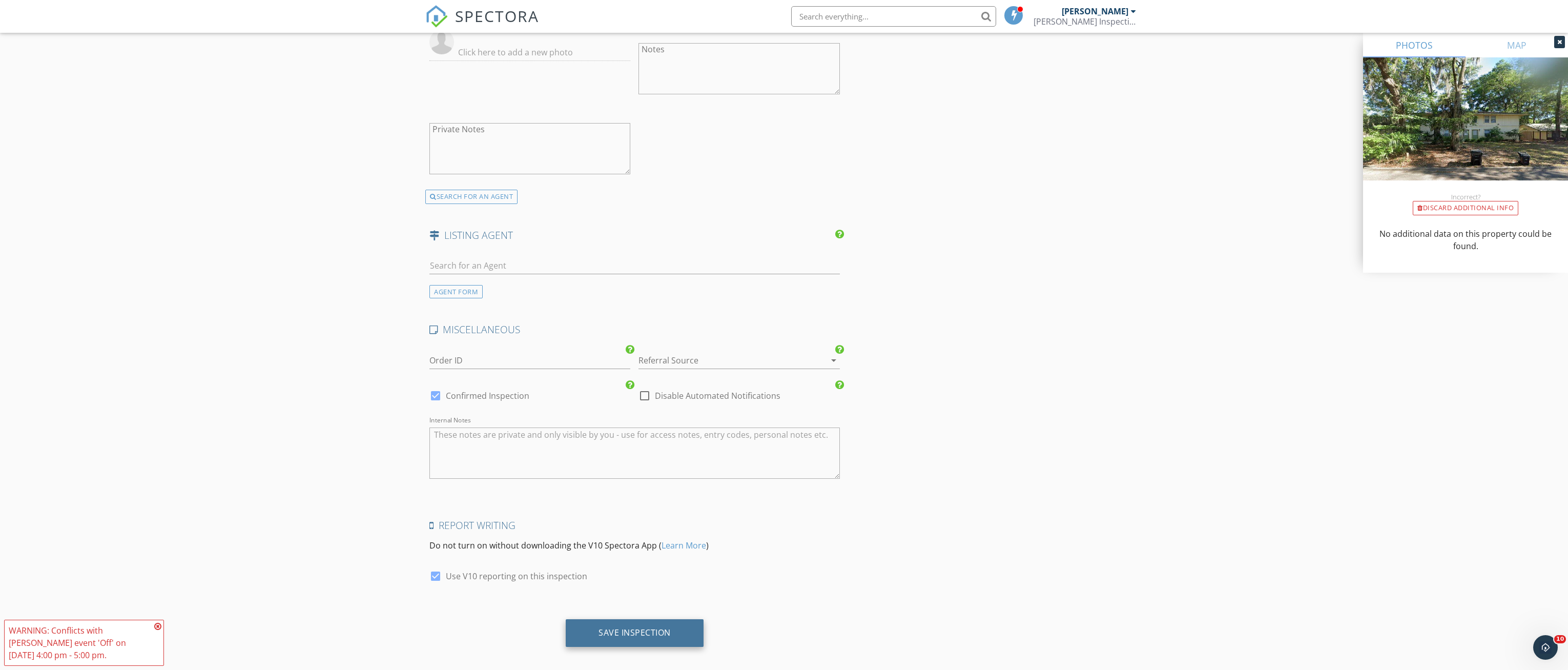
click at [658, 629] on div "Save Inspection" at bounding box center [634, 632] width 138 height 28
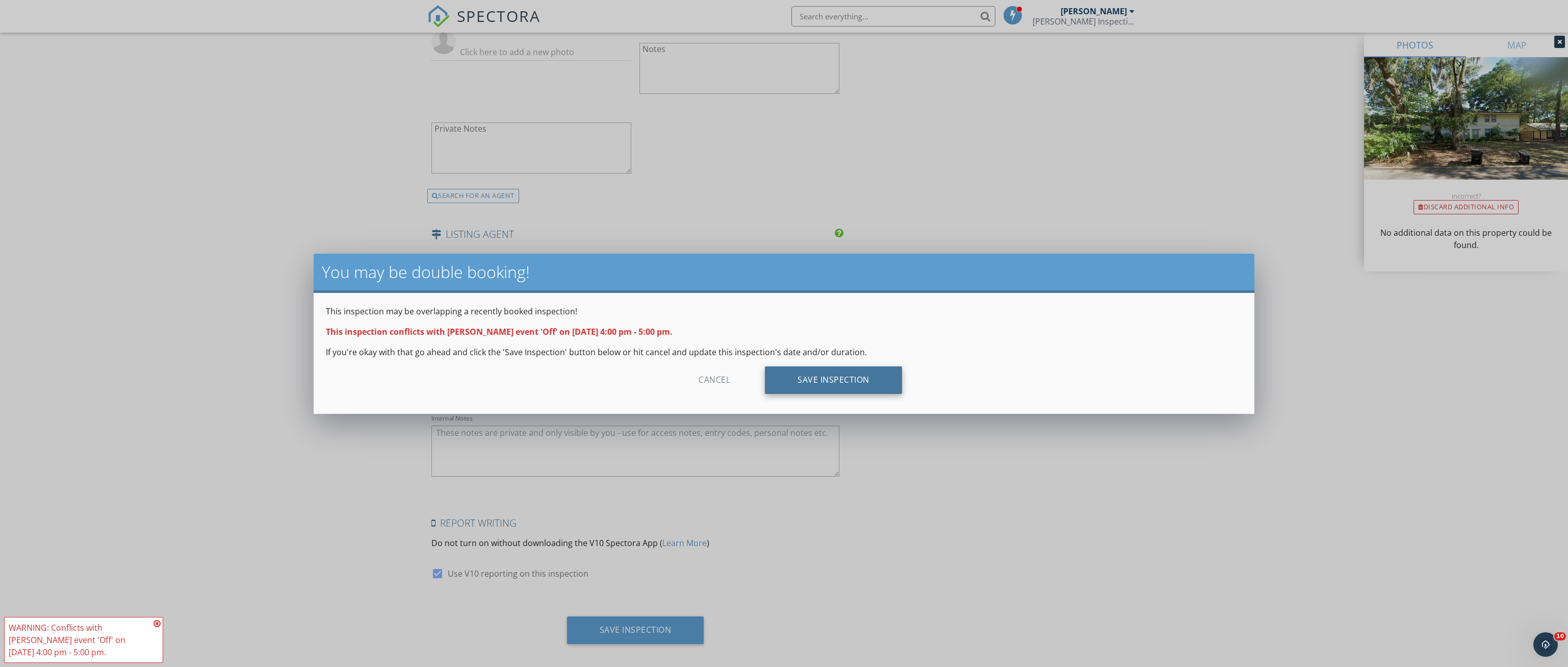
click at [796, 380] on div "Save Inspection" at bounding box center [833, 380] width 137 height 28
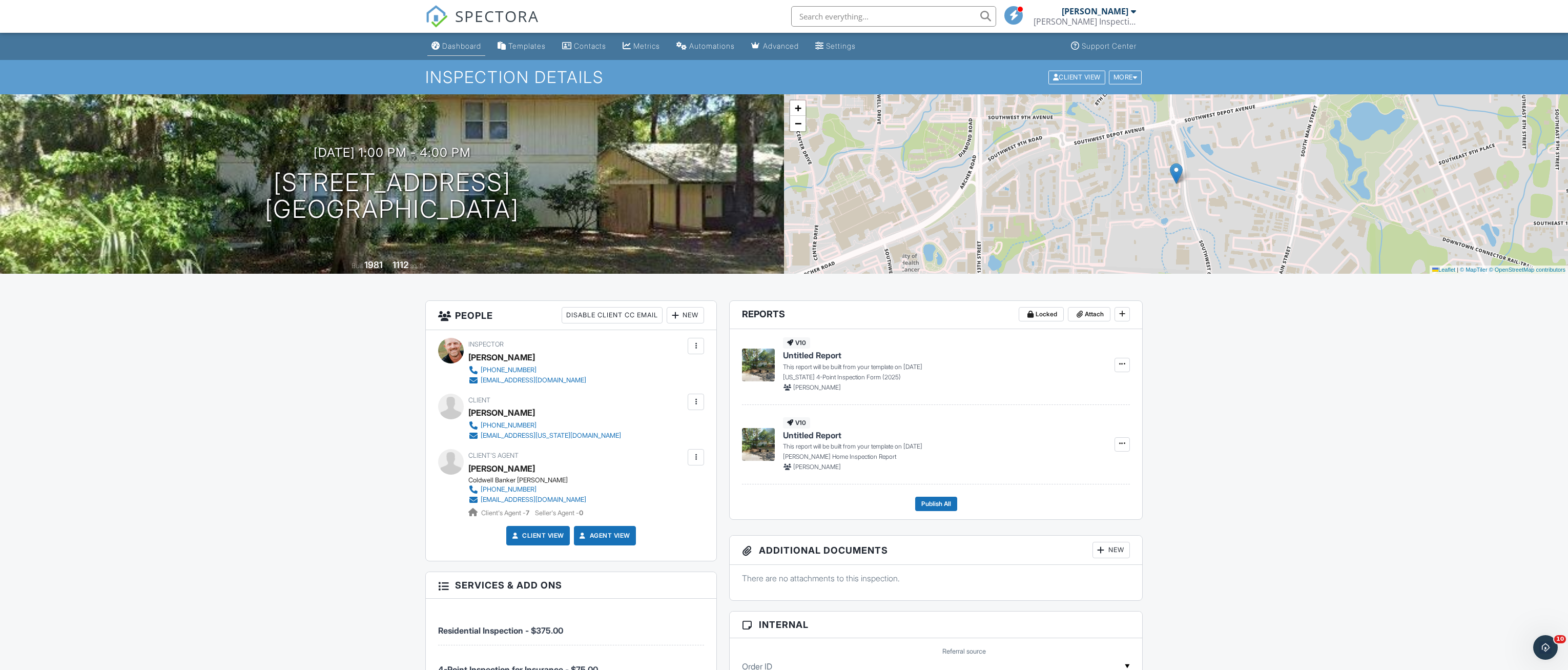
click at [466, 48] on div "Dashboard" at bounding box center [462, 45] width 39 height 9
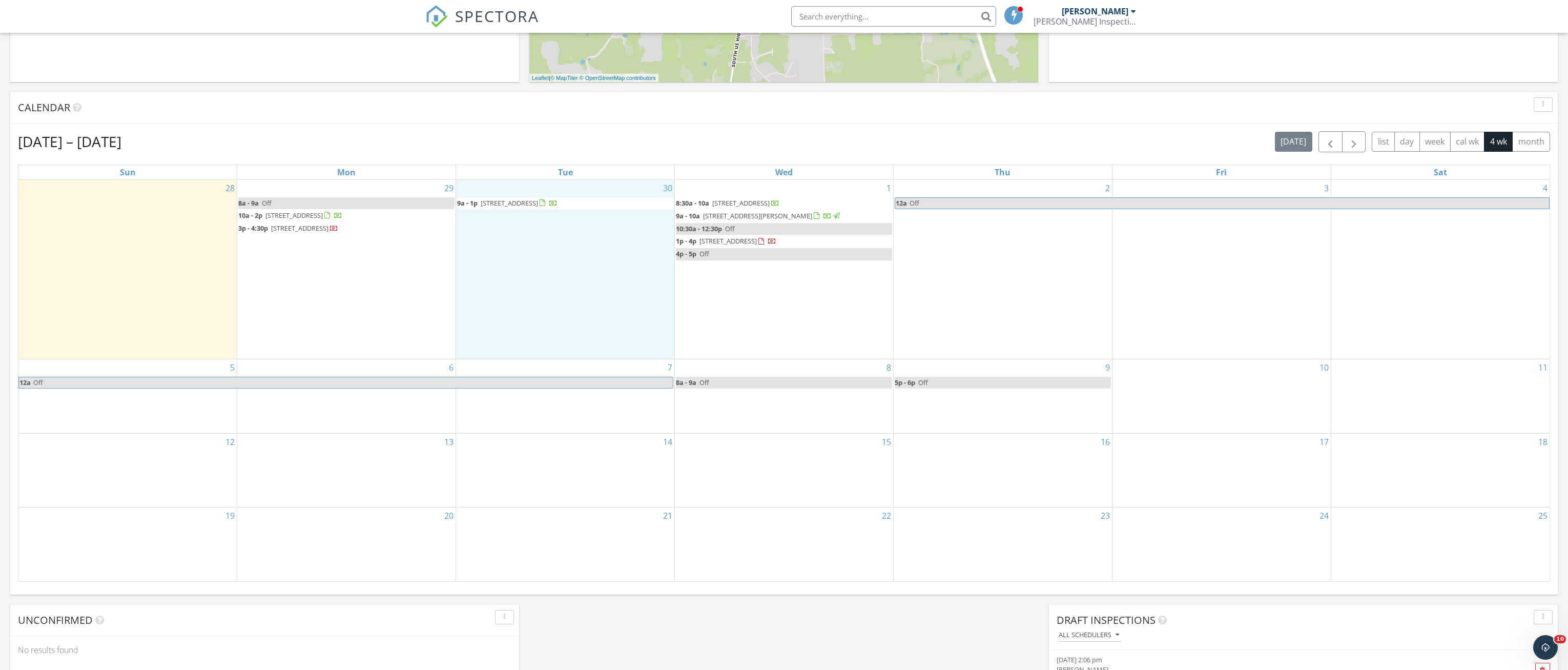
click at [539, 293] on div "30 9a - 1p 17881 NW 173rd Rd, Alachua 32615" at bounding box center [565, 268] width 218 height 179
click at [571, 247] on link "Inspection" at bounding box center [564, 249] width 53 height 16
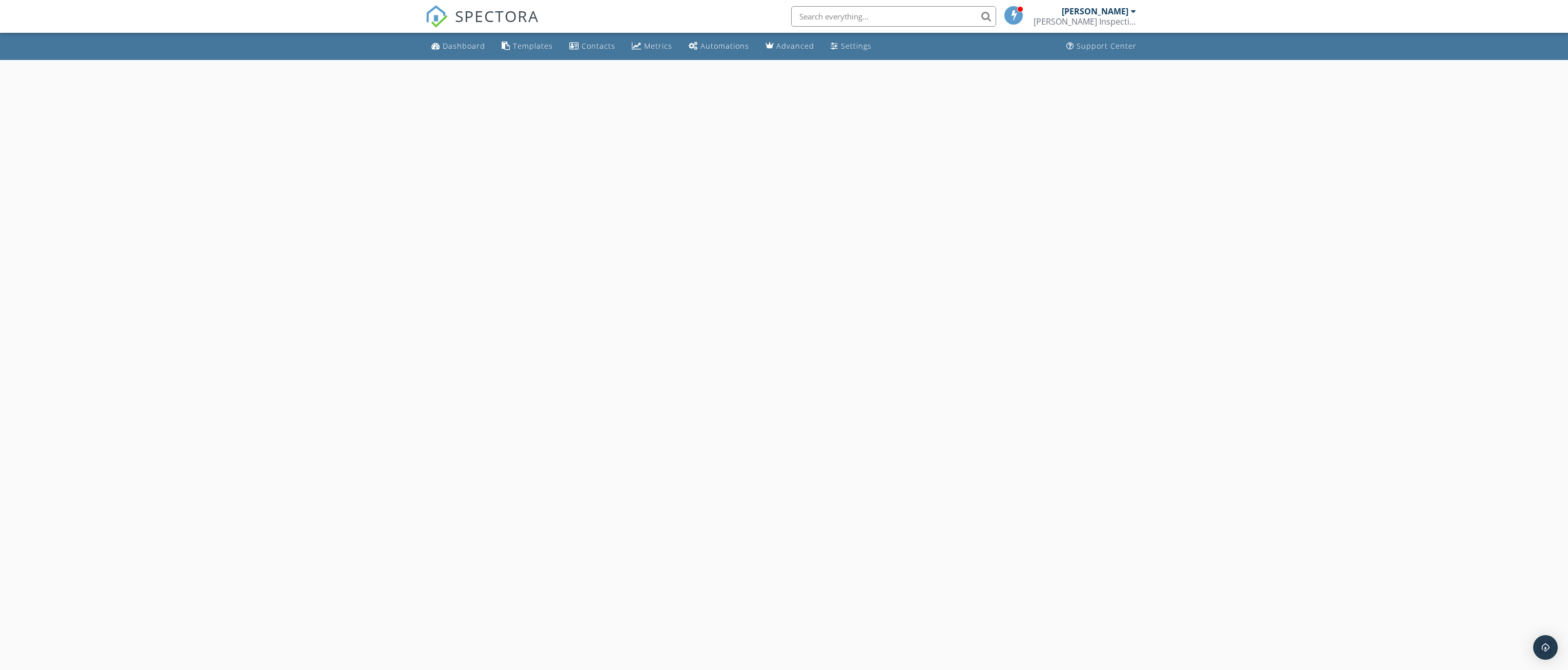
select select "8"
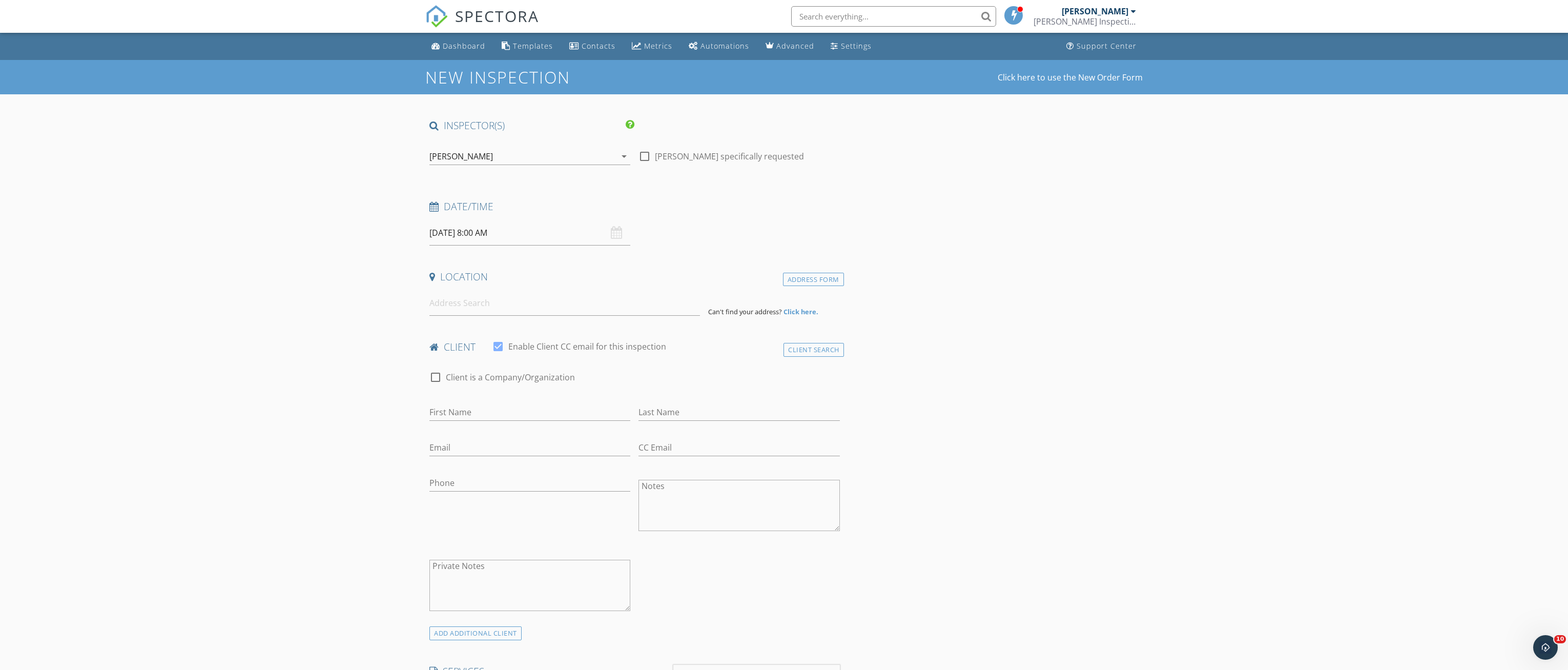
click at [537, 236] on input "[DATE] 8:00 AM" at bounding box center [530, 233] width 201 height 25
click at [485, 402] on input "08" at bounding box center [461, 407] width 63 height 20
type input "09"
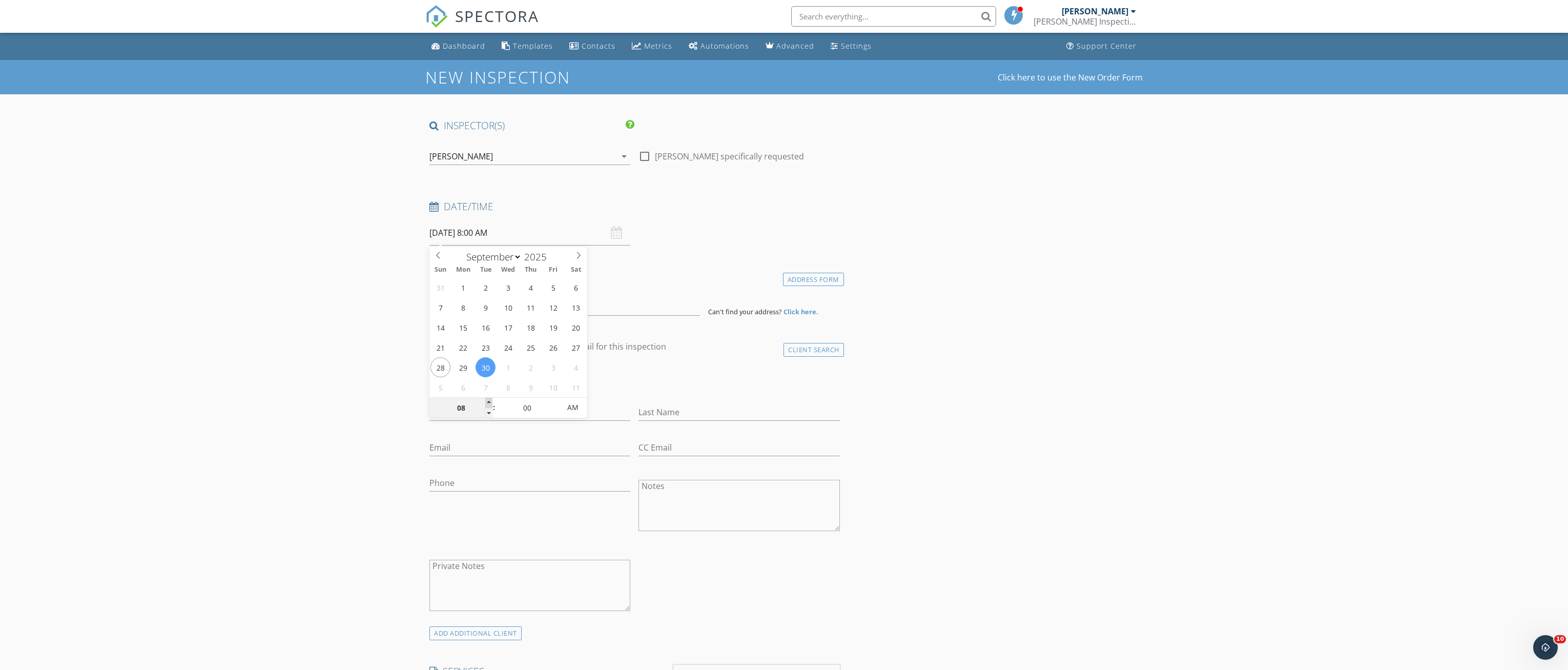
type input "[DATE] 9:00 AM"
click at [489, 400] on span at bounding box center [489, 403] width 7 height 11
type input "10"
type input "09/30/2025 10:00 AM"
click at [489, 400] on span at bounding box center [489, 403] width 7 height 11
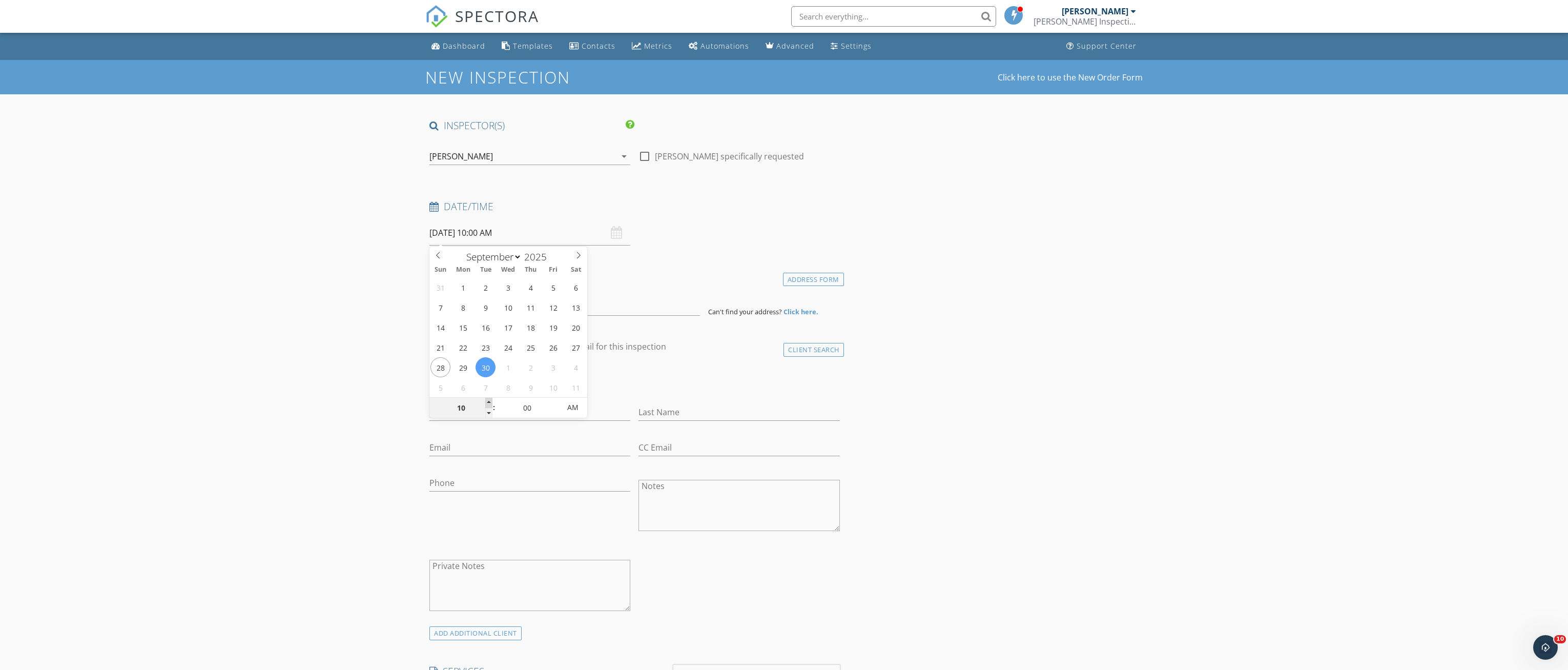
type input "11"
type input "09/30/2025 11:00 AM"
click at [489, 400] on span at bounding box center [489, 403] width 7 height 11
type input "12"
type input "09/30/2025 12:00 PM"
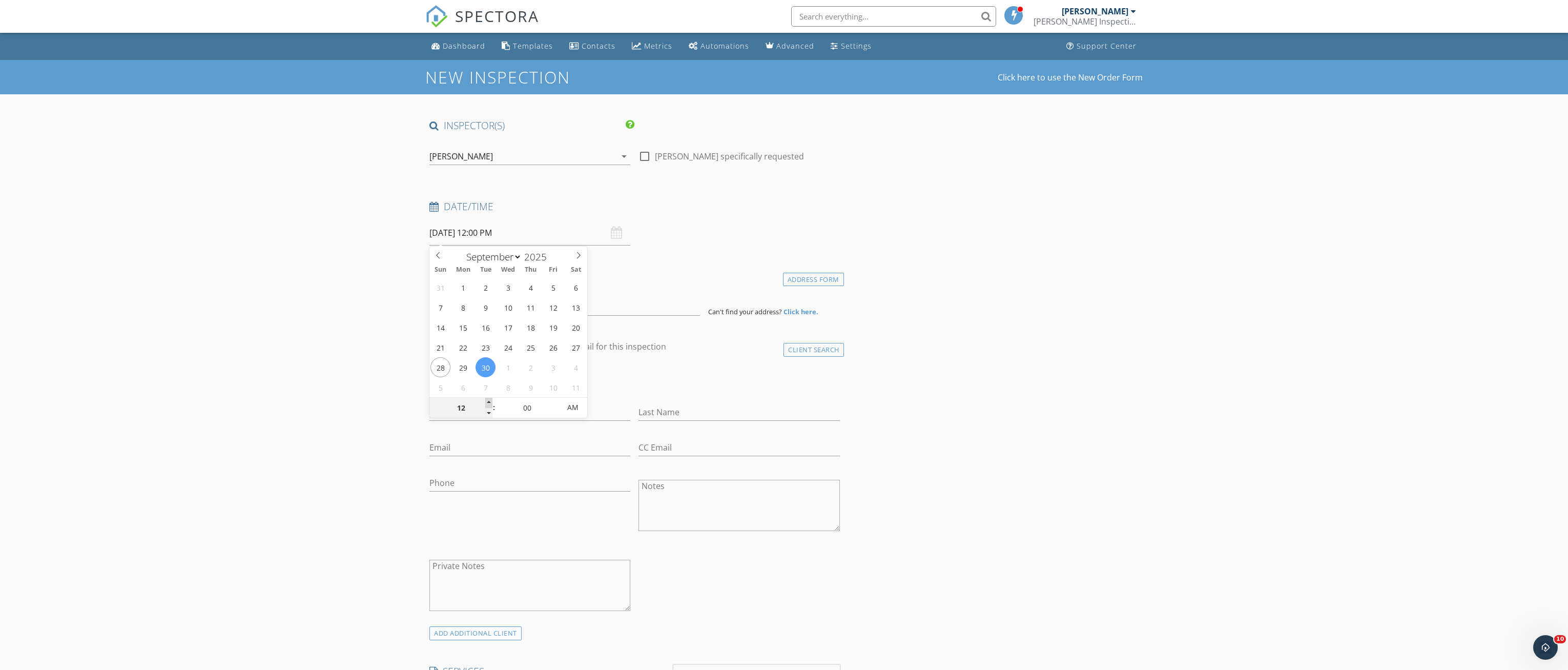
click at [489, 400] on span at bounding box center [489, 403] width 7 height 11
type input "01"
type input "09/30/2025 1:00 PM"
click at [489, 400] on span at bounding box center [489, 403] width 7 height 11
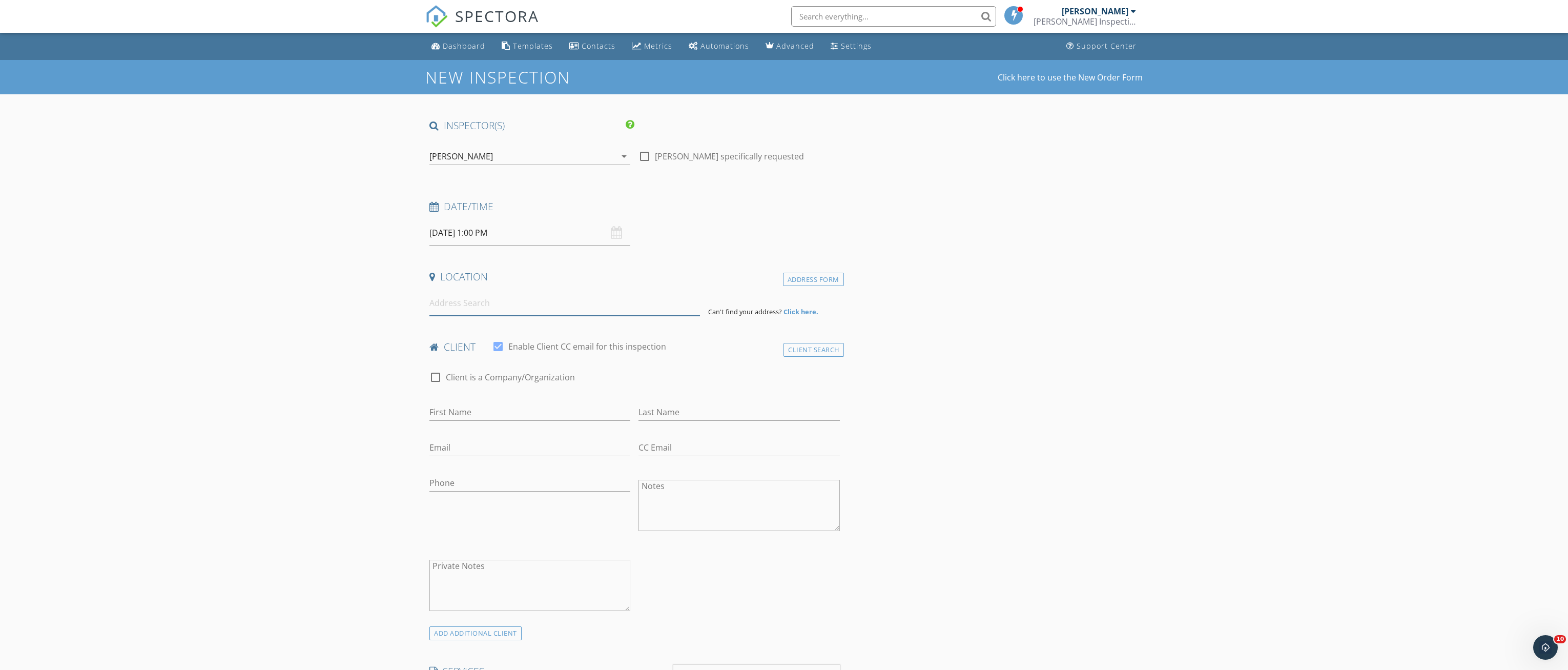
click at [484, 298] on input at bounding box center [565, 303] width 270 height 25
type input "6469 SE 67th Ct, Trenton, FL, USA"
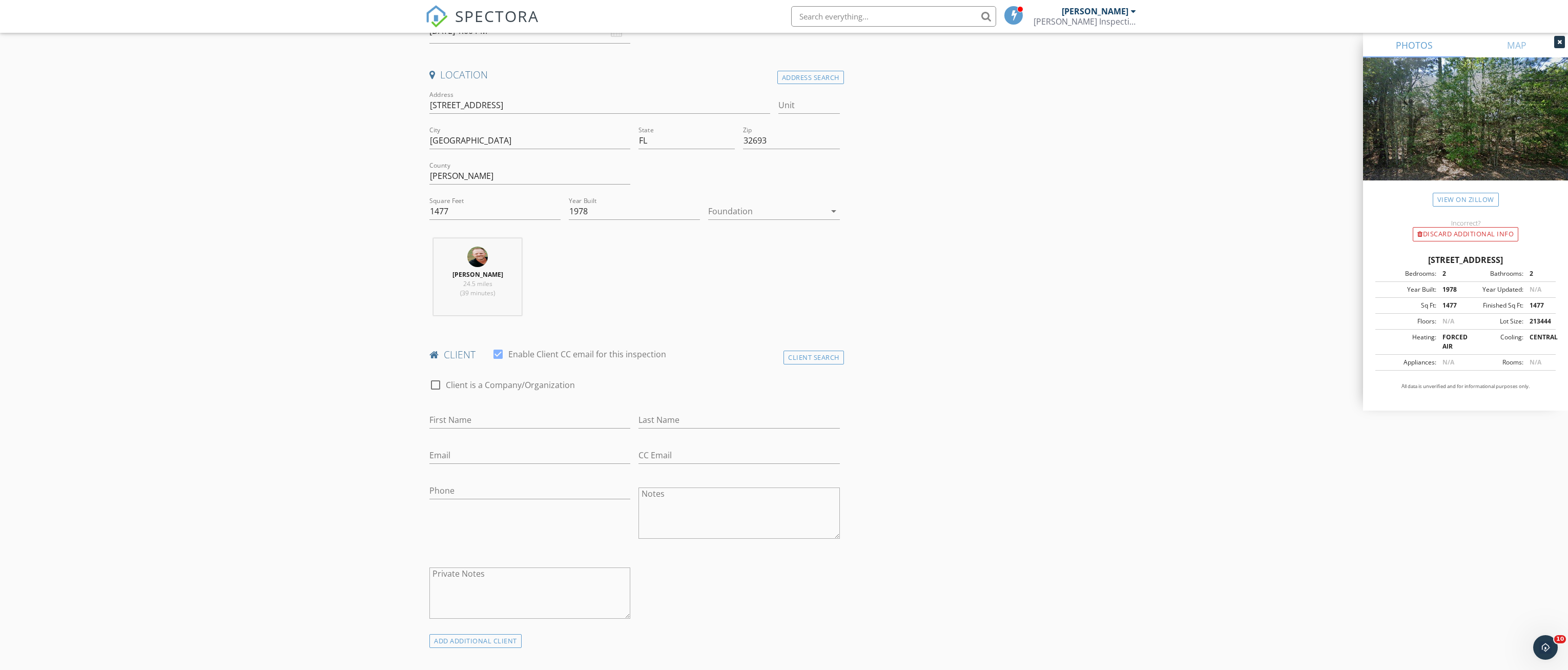
scroll to position [256, 0]
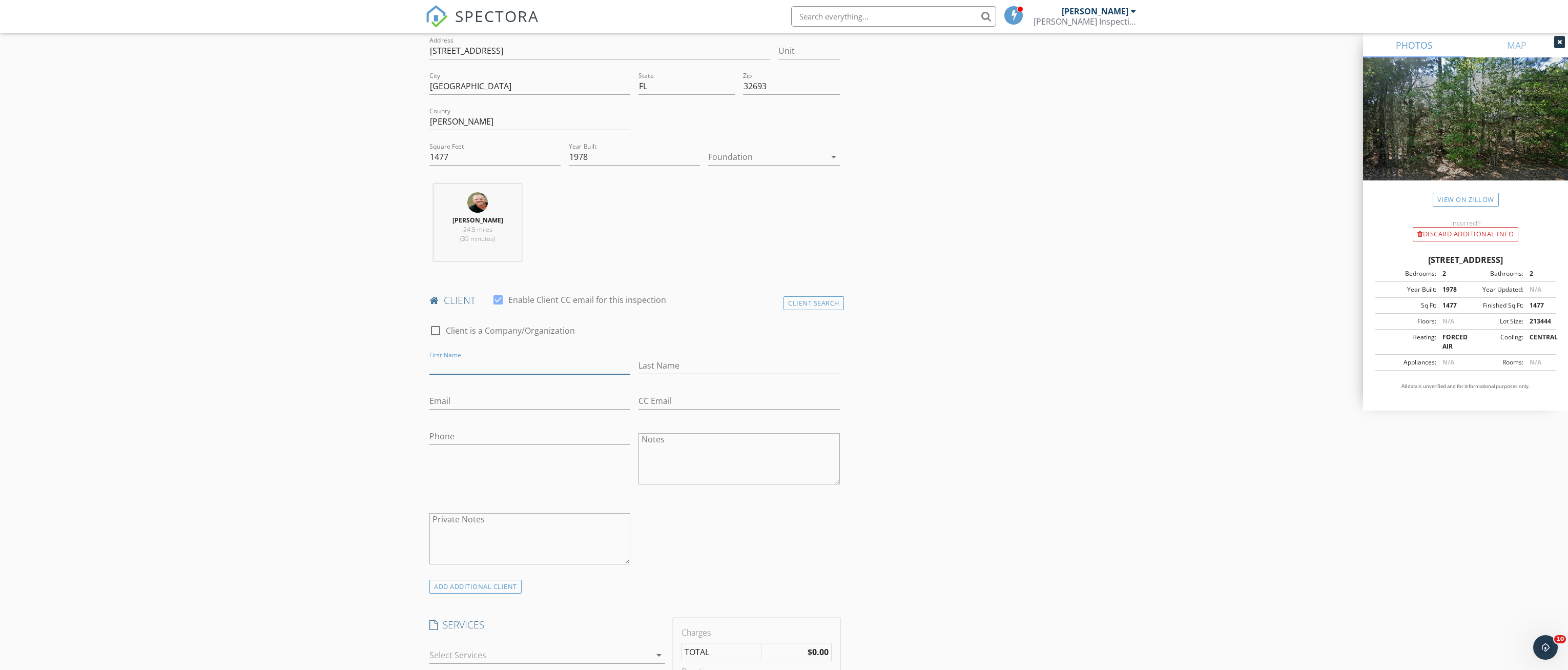
click at [461, 365] on input "First Name" at bounding box center [530, 366] width 201 height 17
type input "Geoffrey & Carrie"
click at [673, 365] on input "Last Name" at bounding box center [739, 366] width 201 height 17
type input "May"
click at [440, 400] on input "Email" at bounding box center [530, 401] width 201 height 17
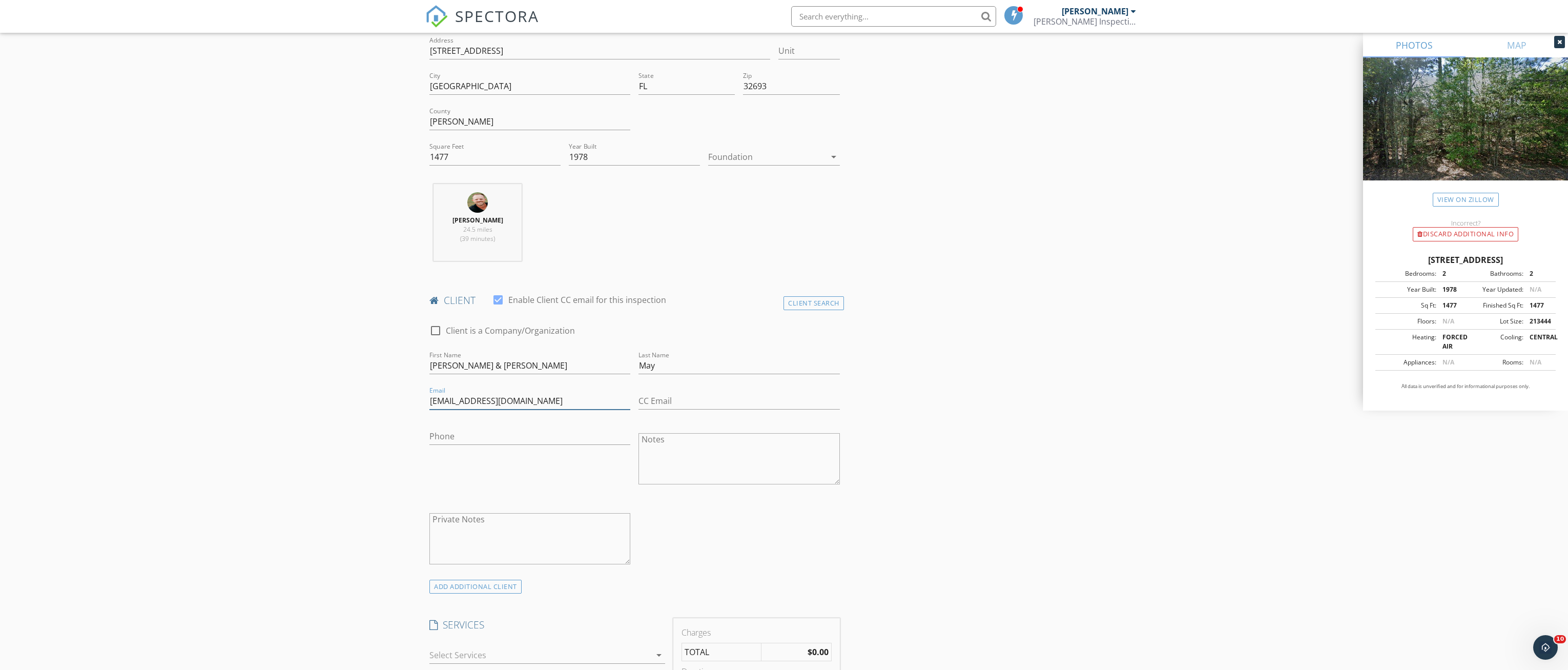
type input "themayfamily5@gmail.com"
click at [454, 435] on input "Phone" at bounding box center [530, 436] width 201 height 17
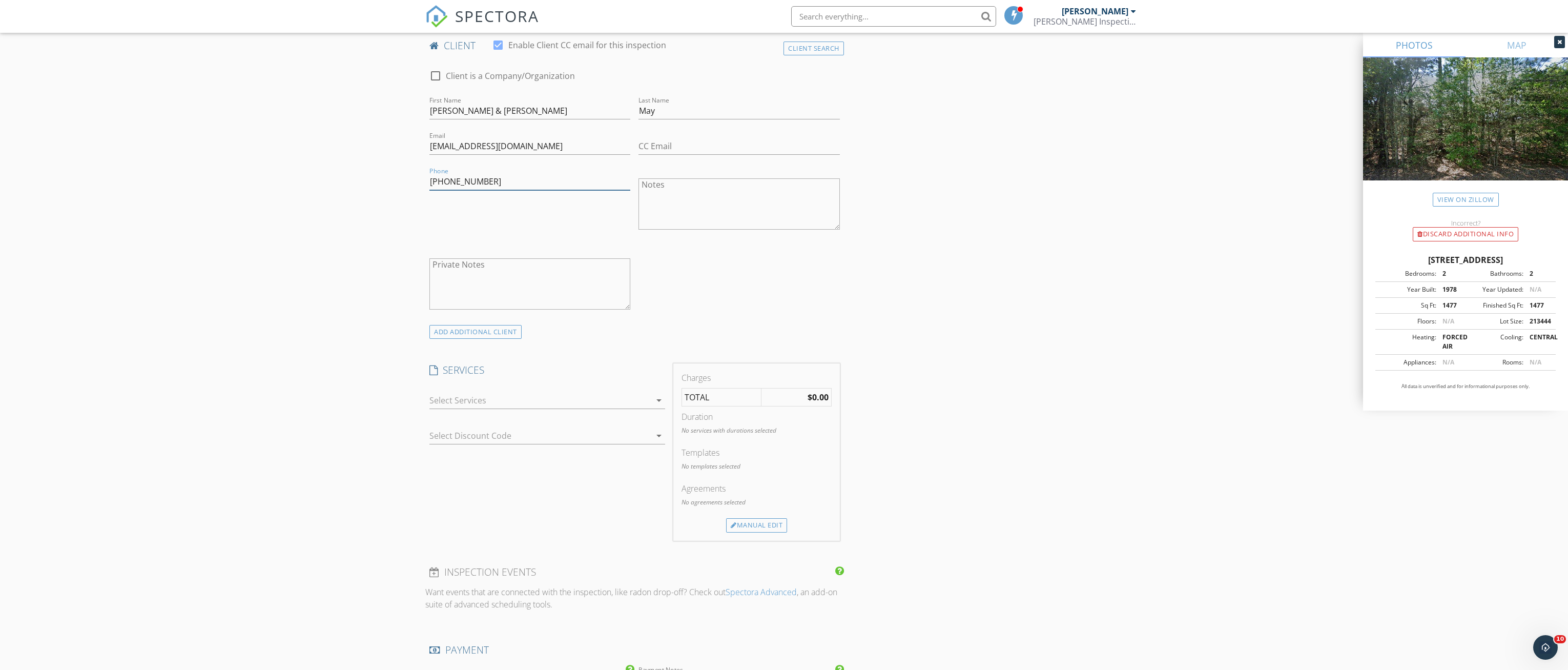
scroll to position [513, 0]
type input "[PHONE_NUMBER]"
click at [654, 397] on icon "arrow_drop_down" at bounding box center [658, 398] width 13 height 13
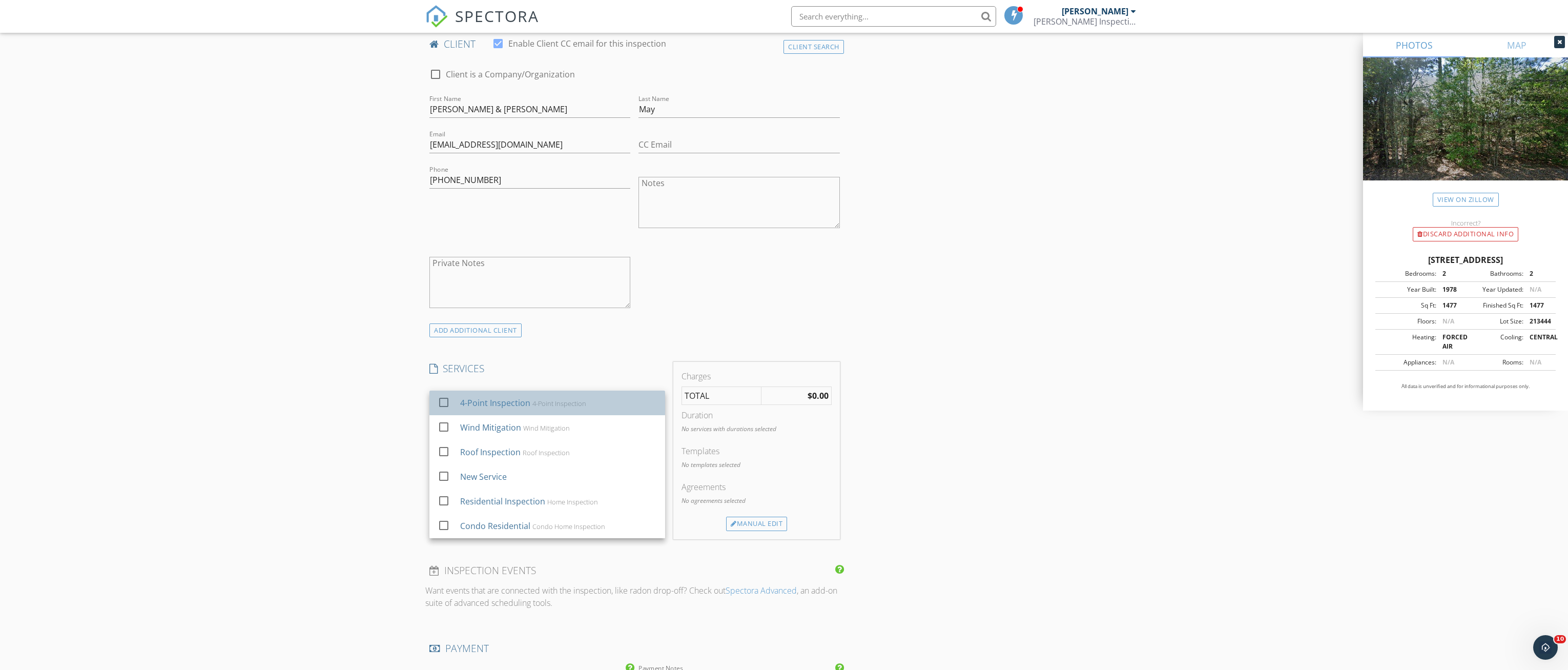
click at [580, 413] on div "check_box_outline_blank 4-Point Inspection 4-Point Inspection" at bounding box center [546, 403] width 219 height 23
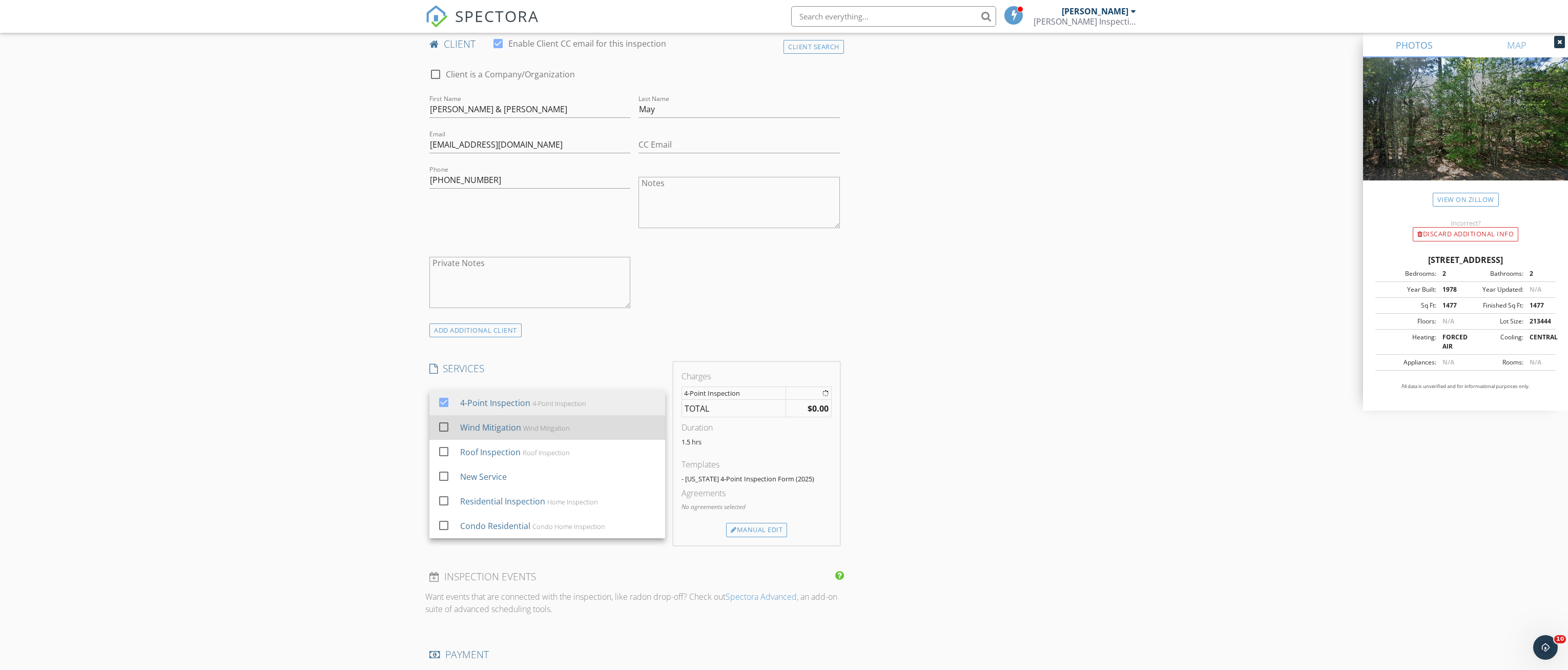
click at [573, 431] on div "Wind Mitigation Wind Mitigation" at bounding box center [559, 427] width 197 height 20
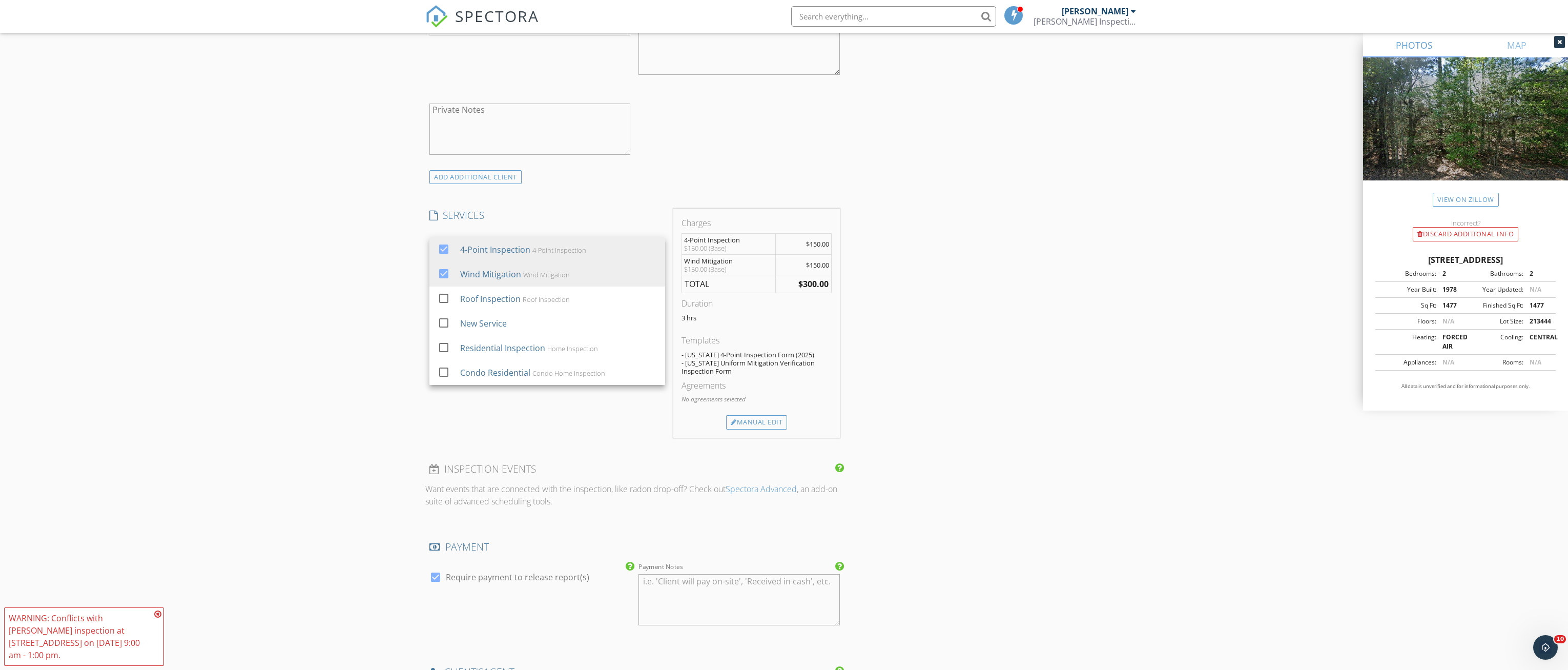
scroll to position [666, 0]
click at [770, 424] on div "Manual Edit" at bounding box center [756, 421] width 61 height 14
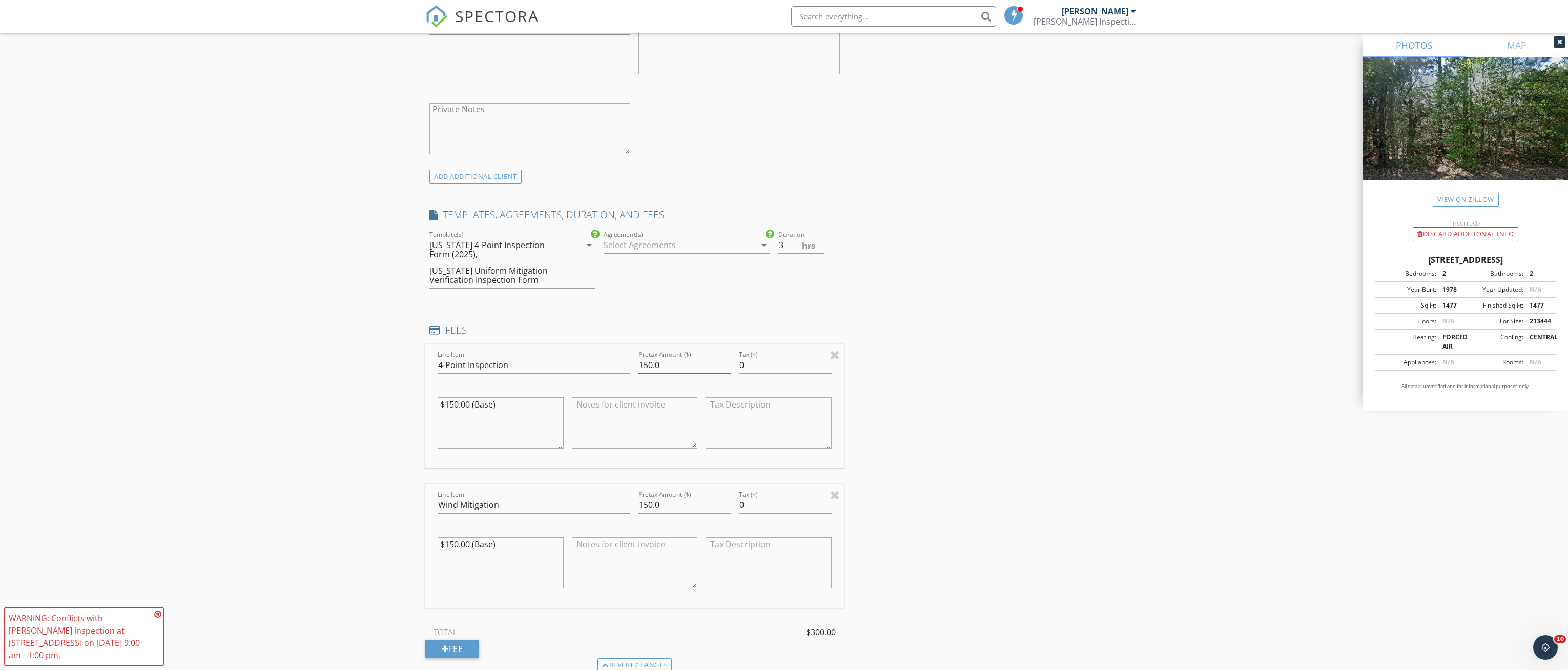
drag, startPoint x: 612, startPoint y: 366, endPoint x: 437, endPoint y: 376, distance: 175.3
click at [511, 372] on div "Line Item 4-Point Inspection Pretax Amount ($) 150.0 Tax ($) 0 $150.00 (Base)" at bounding box center [634, 406] width 419 height 124
type input "200.00"
drag, startPoint x: 511, startPoint y: 407, endPoint x: 278, endPoint y: 412, distance: 233.1
click at [289, 412] on div "New Inspection Click here to use the New Order Form INSPECTOR(S) check_box Cody…" at bounding box center [784, 418] width 1568 height 2050
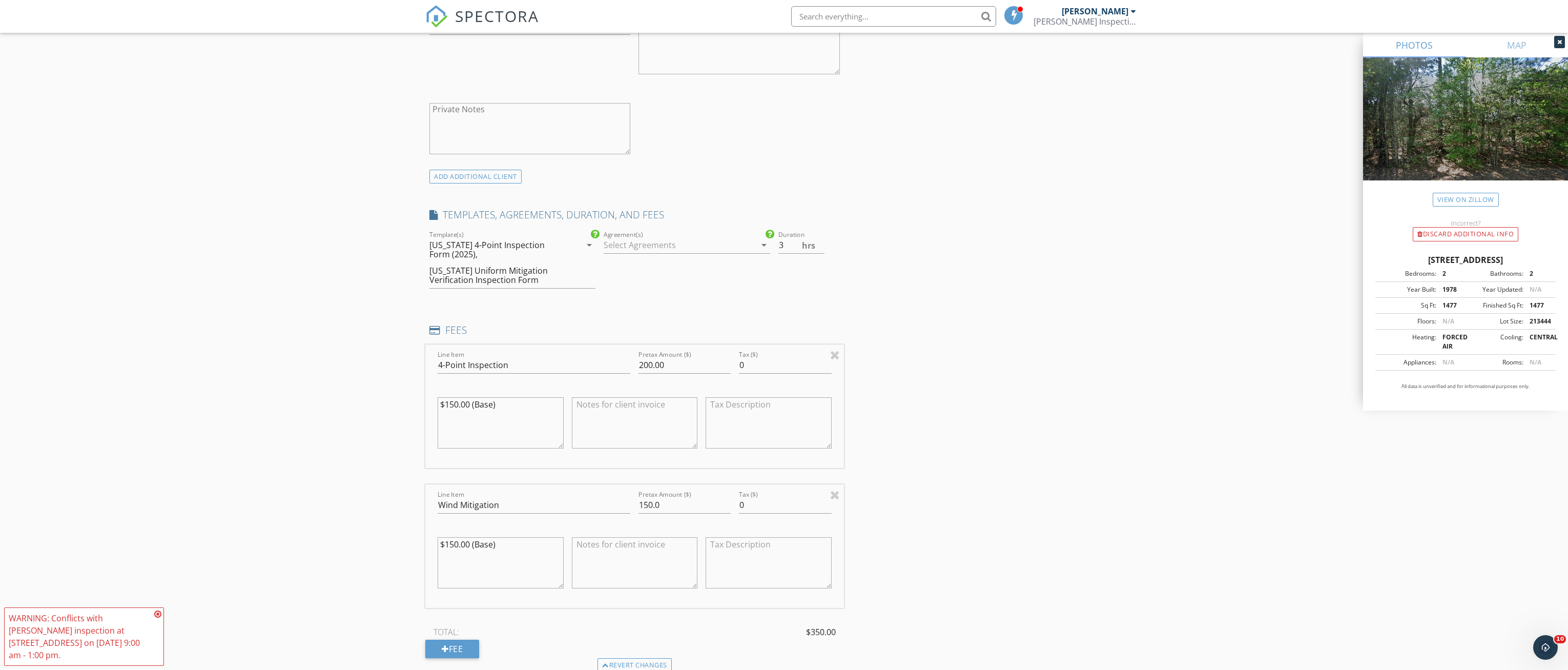
click at [509, 408] on textarea "$150.00 (Base)" at bounding box center [500, 422] width 126 height 51
drag, startPoint x: 507, startPoint y: 403, endPoint x: 382, endPoint y: 404, distance: 125.0
click at [386, 404] on div "New Inspection Click here to use the New Order Form INSPECTOR(S) check_box Cody…" at bounding box center [784, 418] width 1568 height 2050
click at [521, 369] on input "4-Point Inspection" at bounding box center [534, 365] width 193 height 17
type input "4-Point Inspection for Insurance"
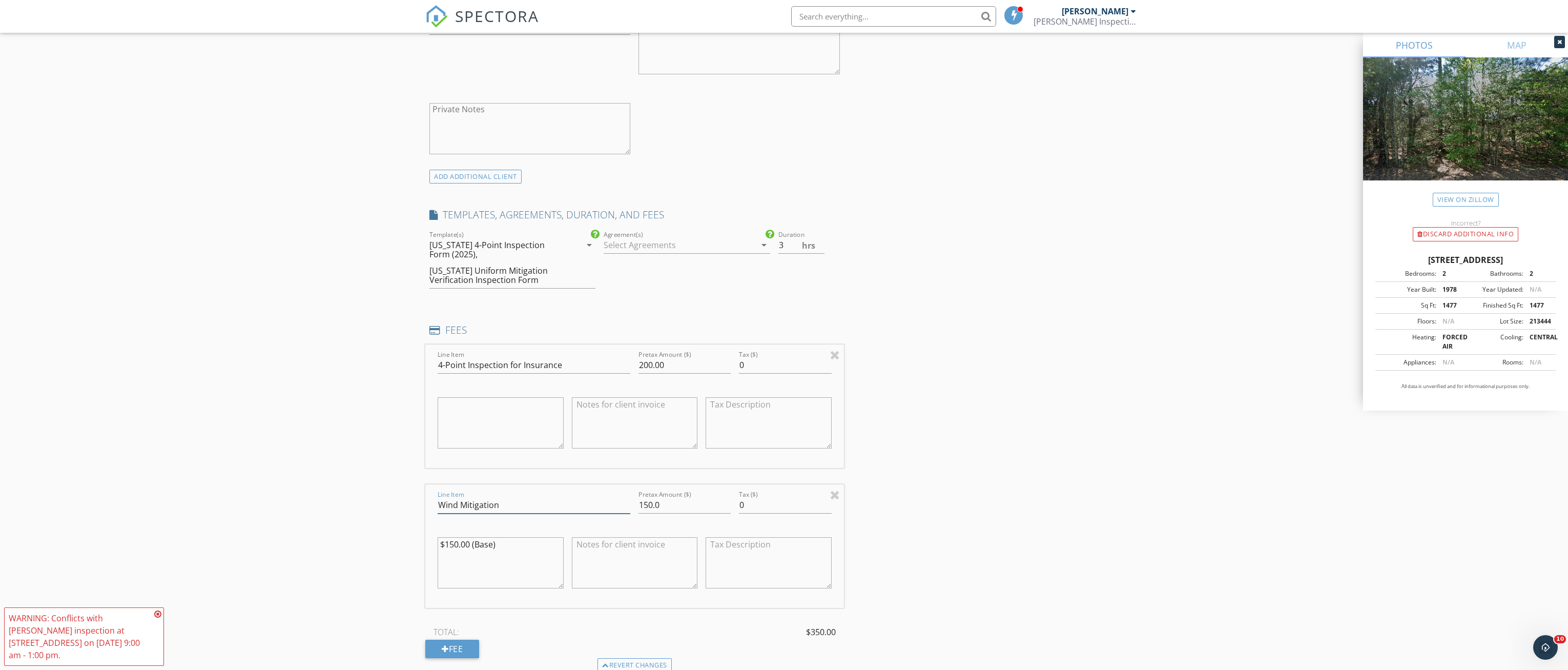
click at [515, 504] on input "Wind Mitigation" at bounding box center [534, 505] width 193 height 17
type input "Wind Mitigation for Insurance"
drag, startPoint x: 501, startPoint y: 545, endPoint x: 318, endPoint y: 541, distance: 183.0
click at [322, 542] on div "New Inspection Click here to use the New Order Form INSPECTOR(S) check_box Cody…" at bounding box center [784, 418] width 1568 height 2050
click at [820, 249] on input "2.5" at bounding box center [801, 245] width 46 height 17
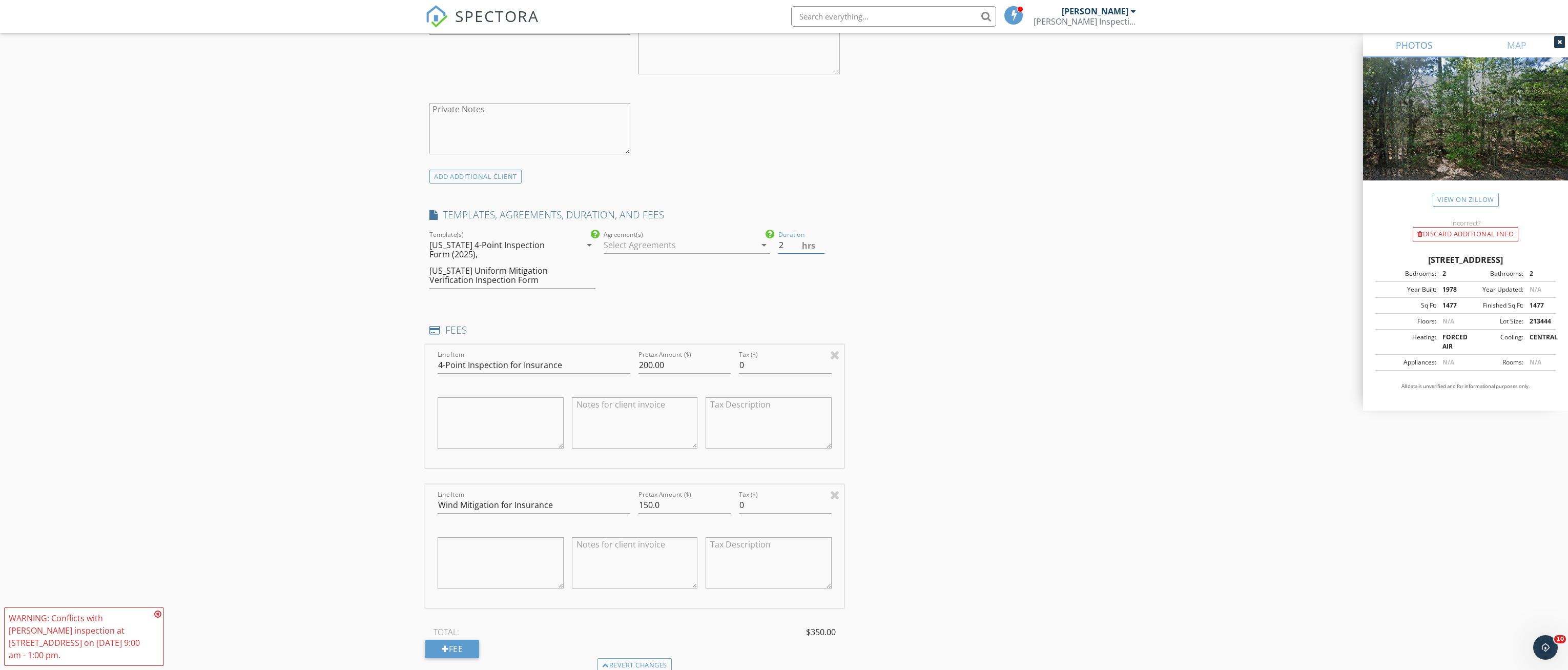
type input "2"
click at [820, 249] on input "2" at bounding box center [801, 245] width 46 height 17
click at [897, 196] on div "INSPECTOR(S) check_box Cody Garber PRIMARY Cody Garber arrow_drop_down check_bo…" at bounding box center [783, 435] width 717 height 1967
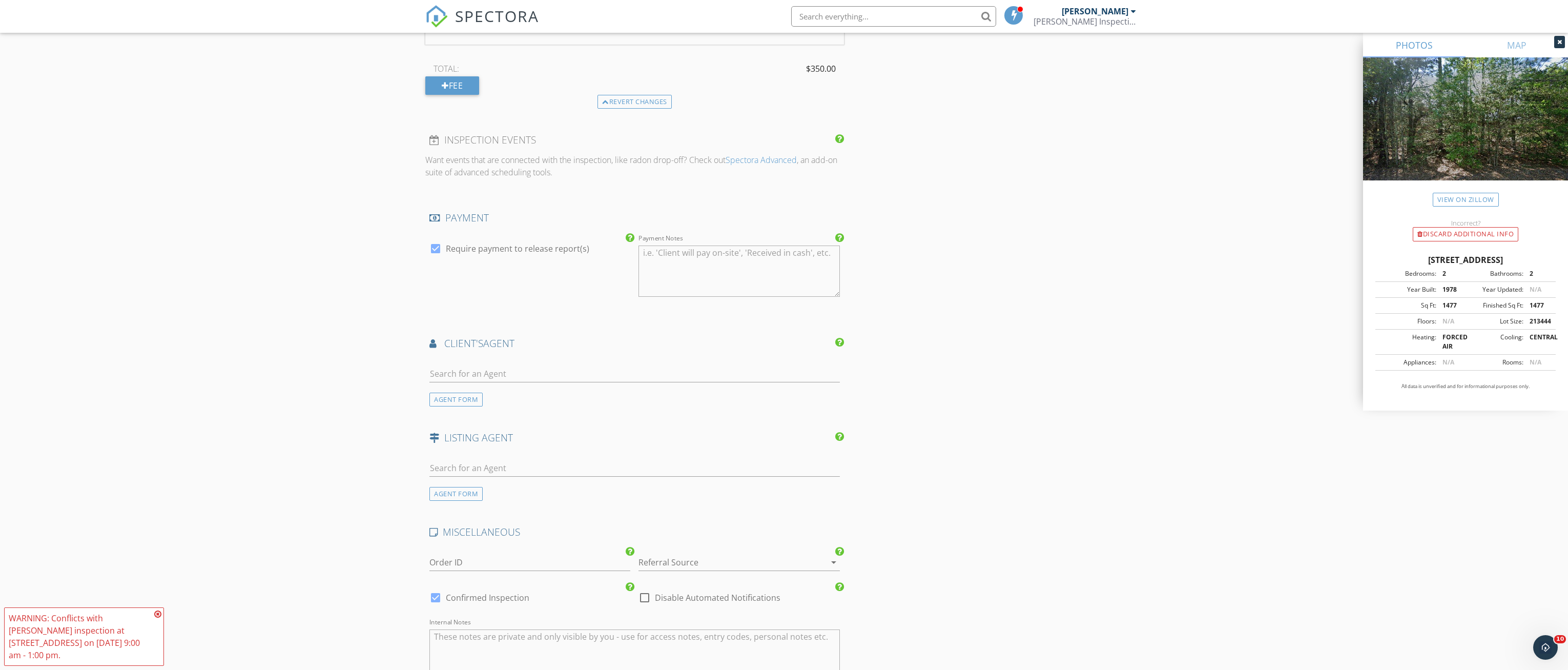
scroll to position [1230, 0]
click at [470, 366] on input "text" at bounding box center [634, 374] width 410 height 17
type input "jennif"
click at [532, 480] on li "Jennifer Collins Pristine Properties" at bounding box center [634, 483] width 409 height 29
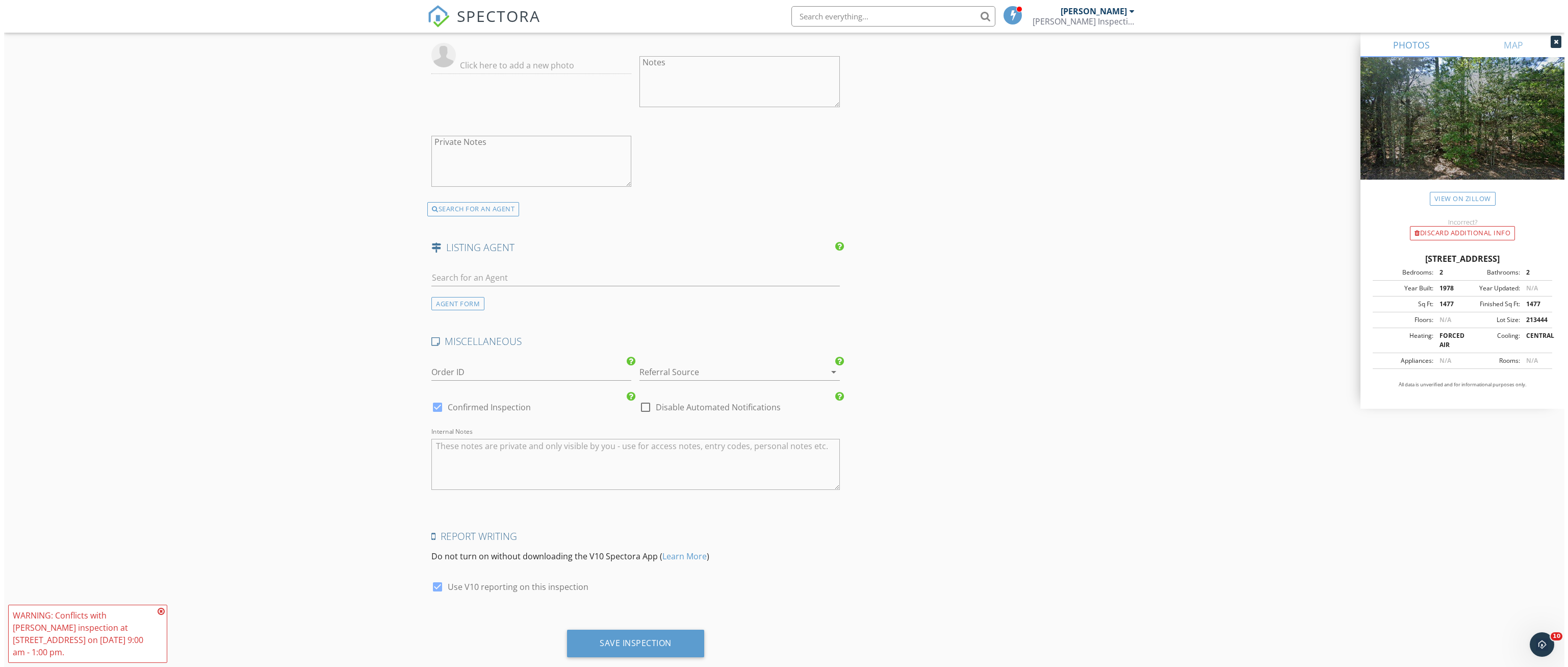
scroll to position [1667, 0]
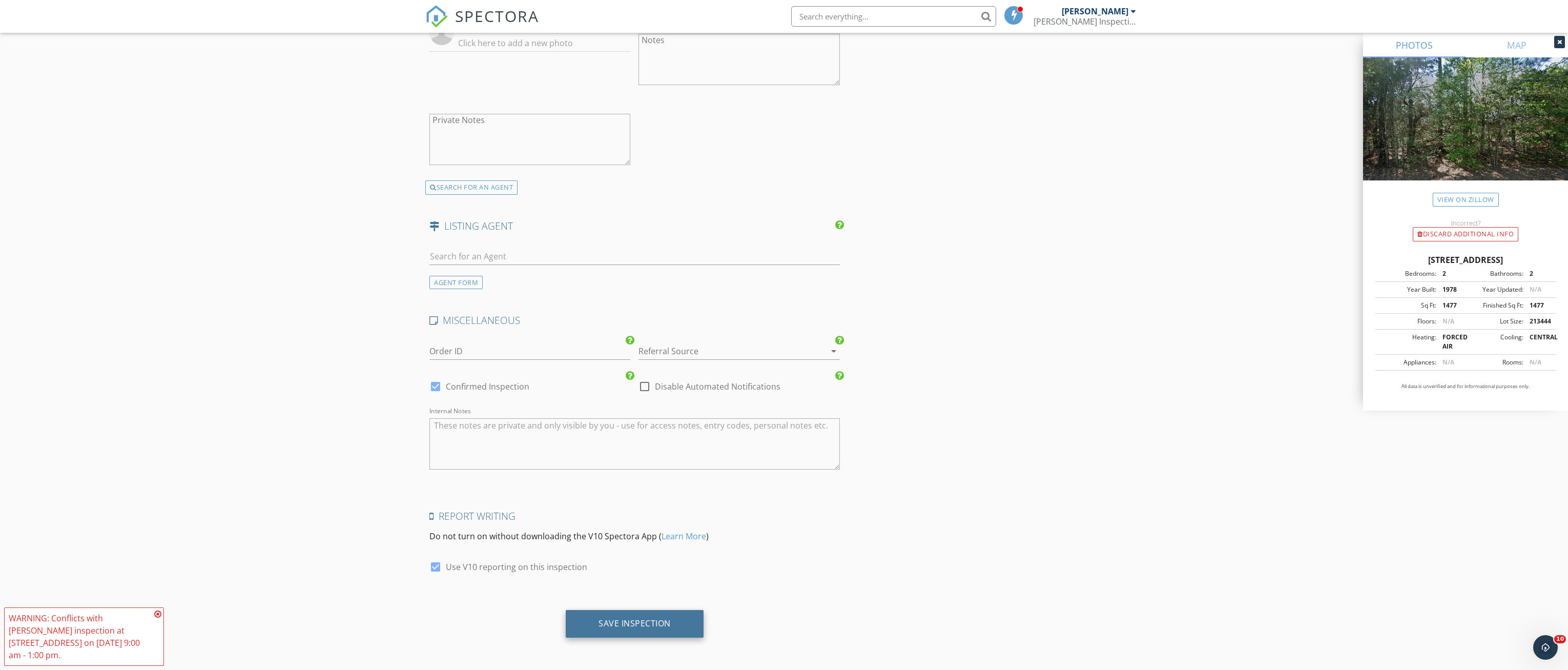
click at [632, 623] on div "Save Inspection" at bounding box center [634, 623] width 72 height 11
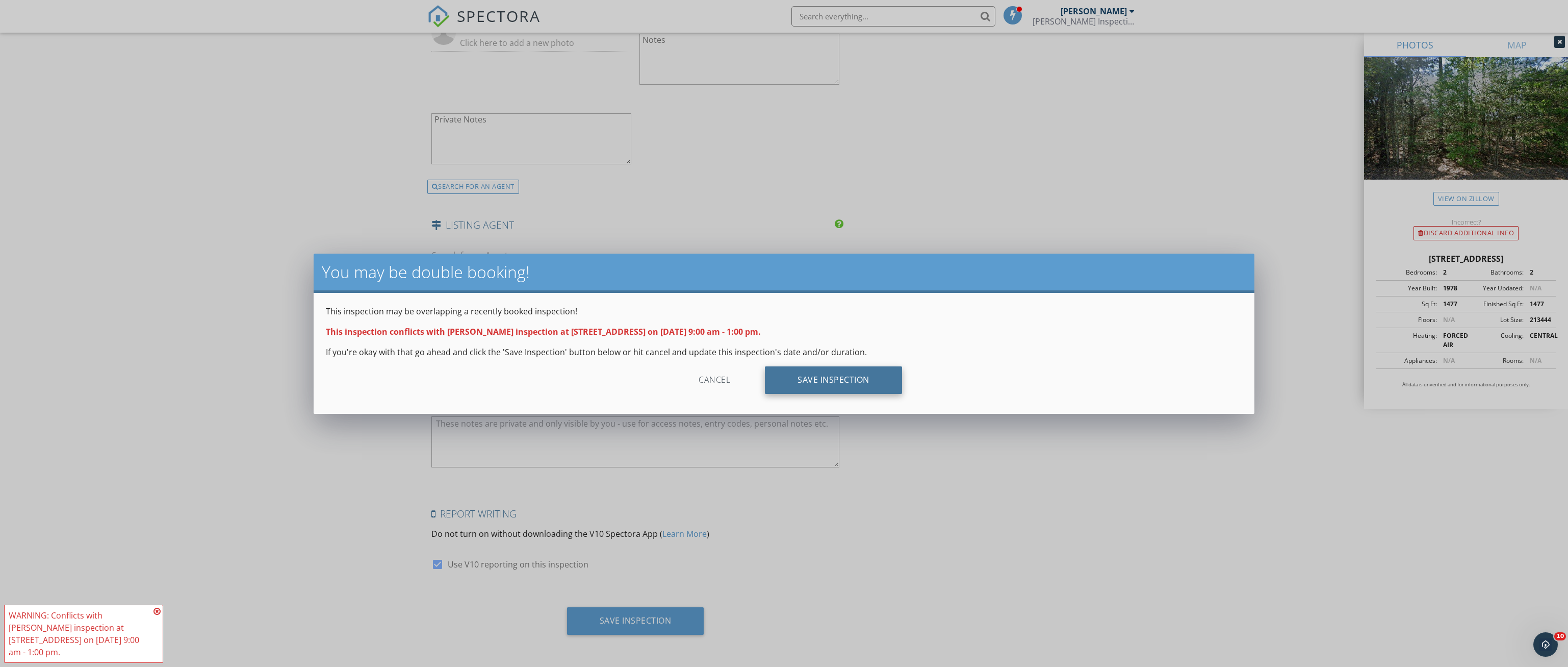
click at [805, 375] on div "Save Inspection" at bounding box center [833, 380] width 137 height 28
